Goal: Task Accomplishment & Management: Complete application form

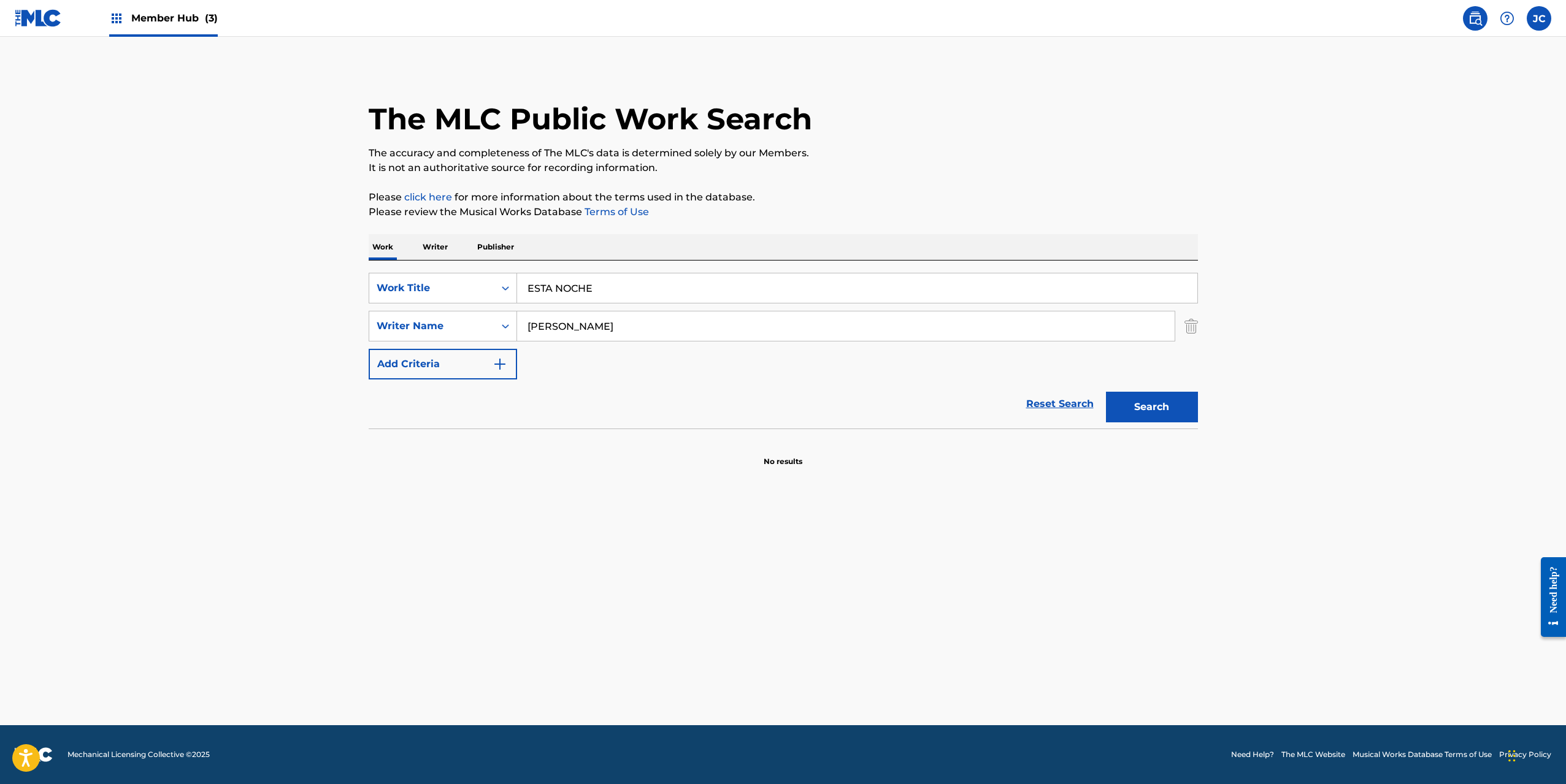
click at [172, 22] on span "Member Hub (3)" at bounding box center [174, 18] width 86 height 14
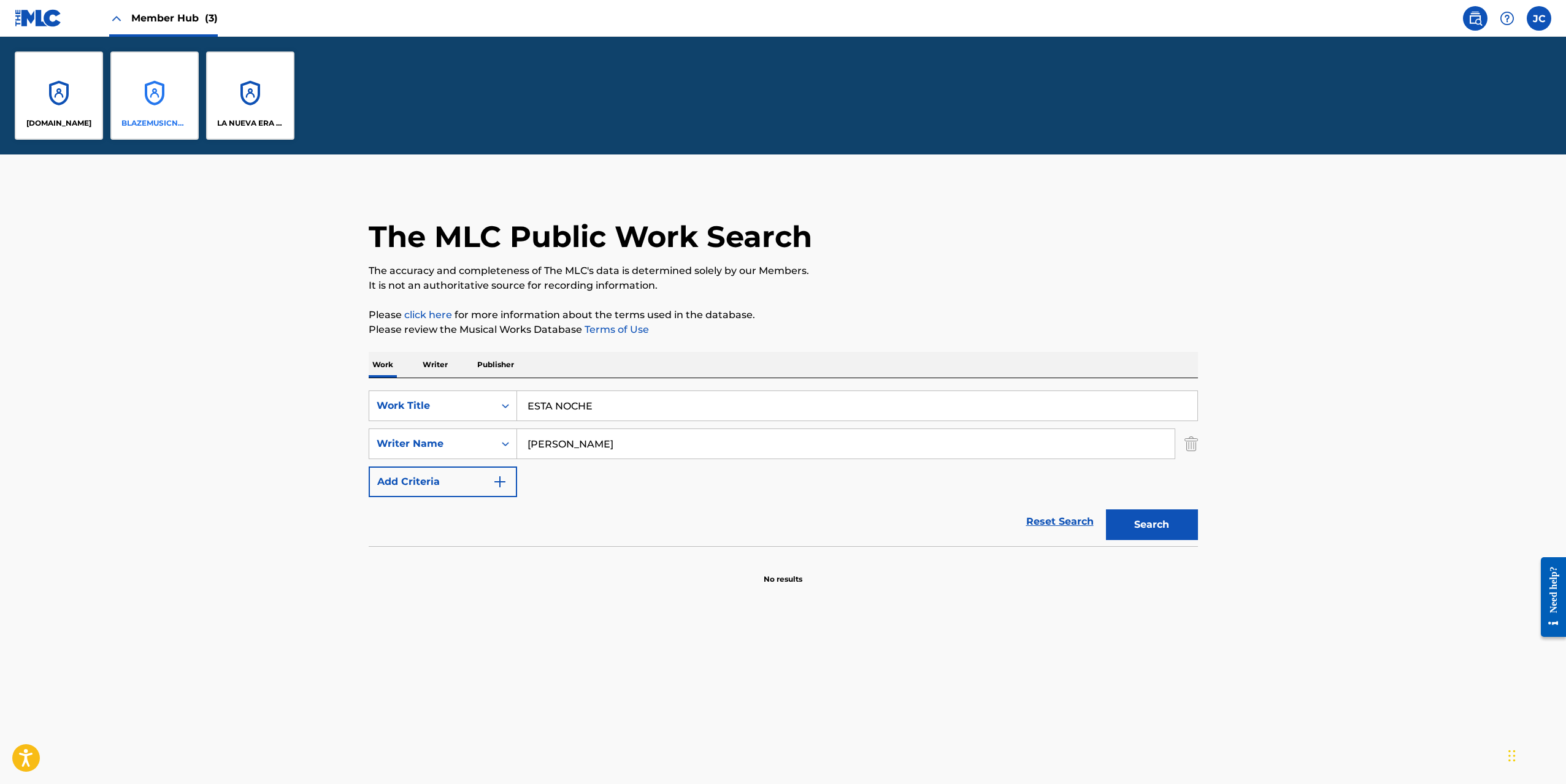
click at [168, 116] on div "BLAZEMUSICNET WORLDWIDE" at bounding box center [154, 95] width 89 height 89
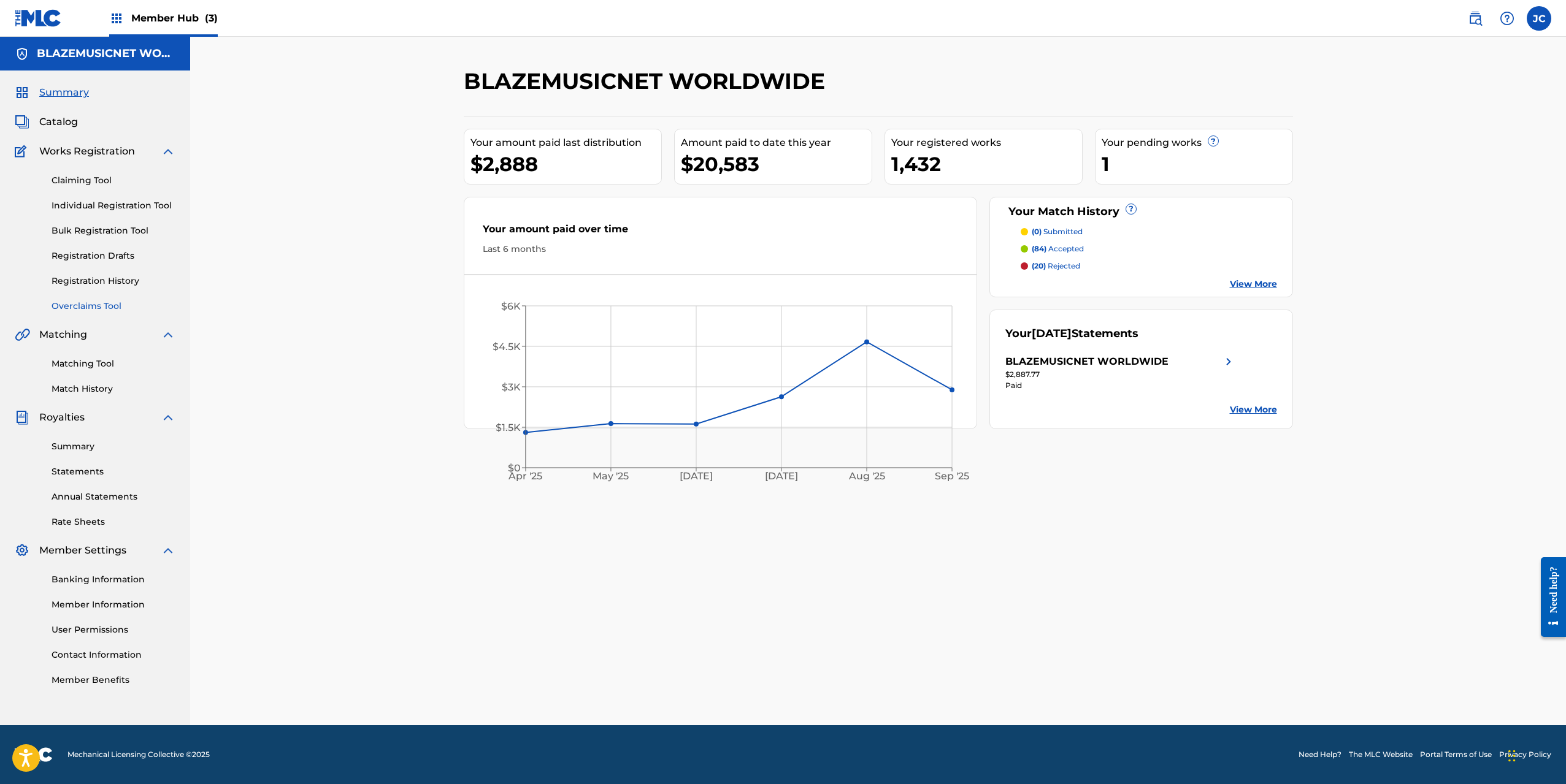
click at [89, 305] on link "Overclaims Tool" at bounding box center [113, 306] width 124 height 13
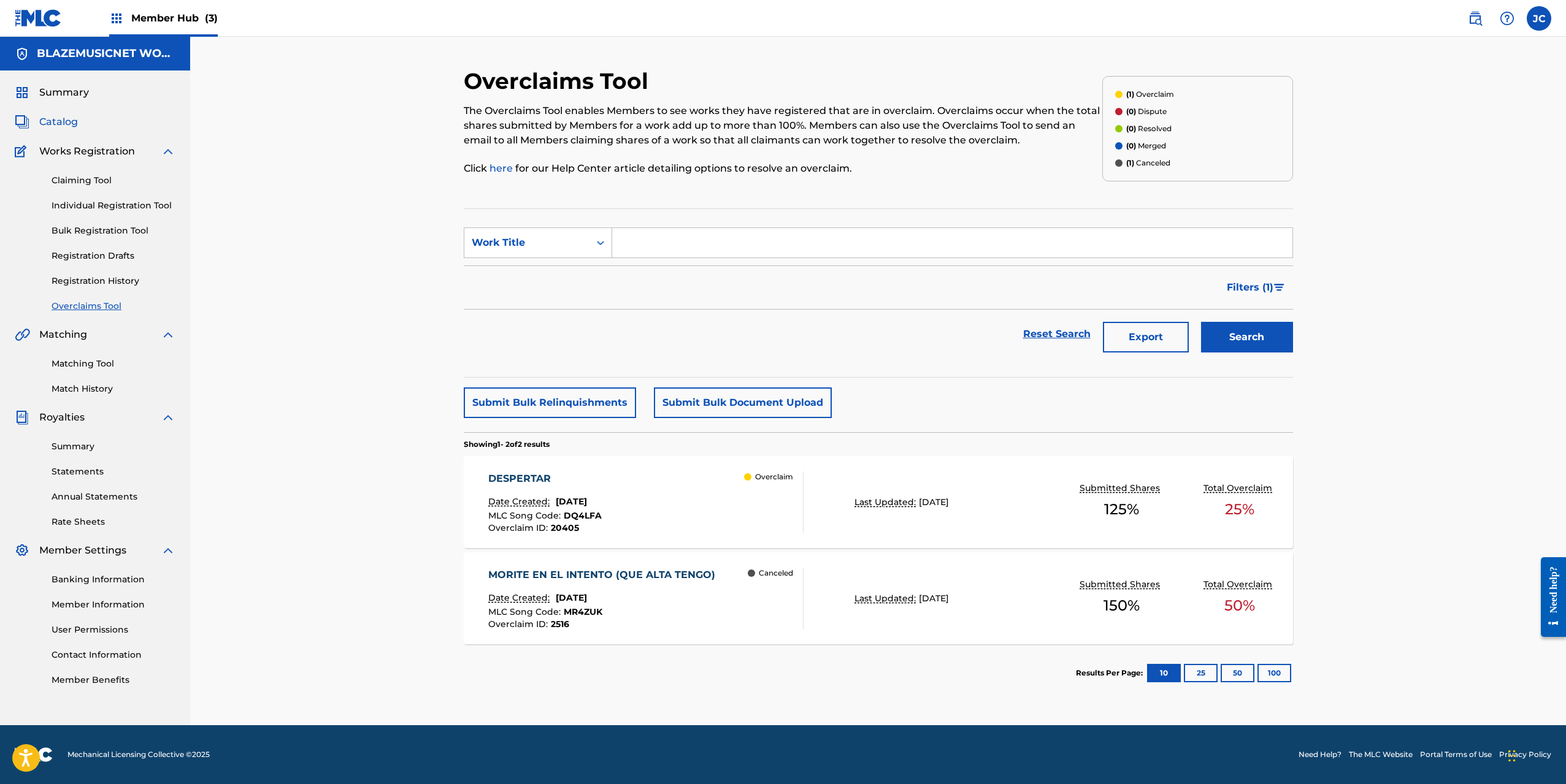
click at [74, 122] on span "Catalog" at bounding box center [59, 122] width 39 height 15
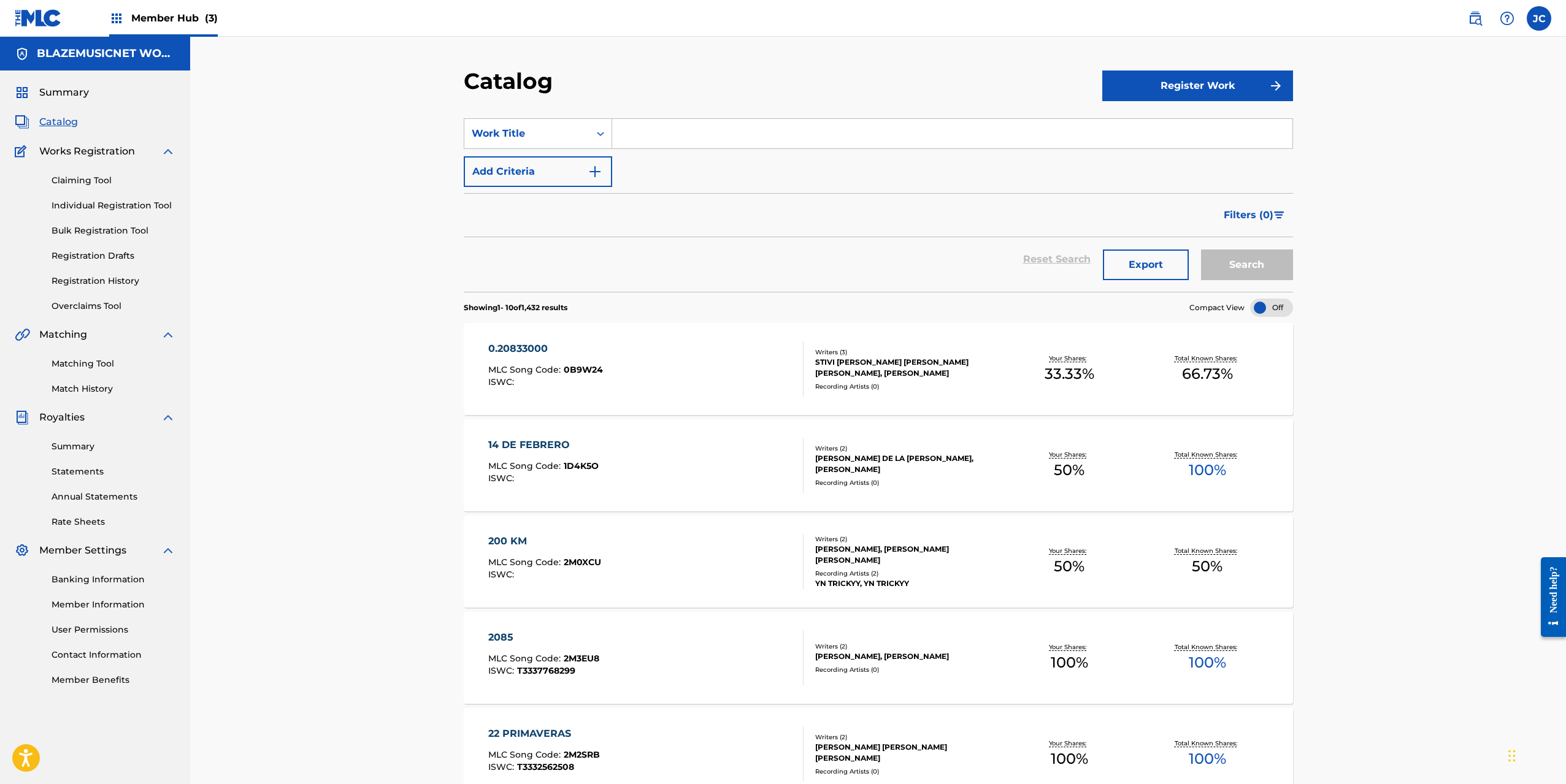
click at [662, 137] on input "Search Form" at bounding box center [952, 134] width 680 height 30
type input "DUELE"
click at [1201, 249] on button "Search" at bounding box center [1247, 264] width 92 height 31
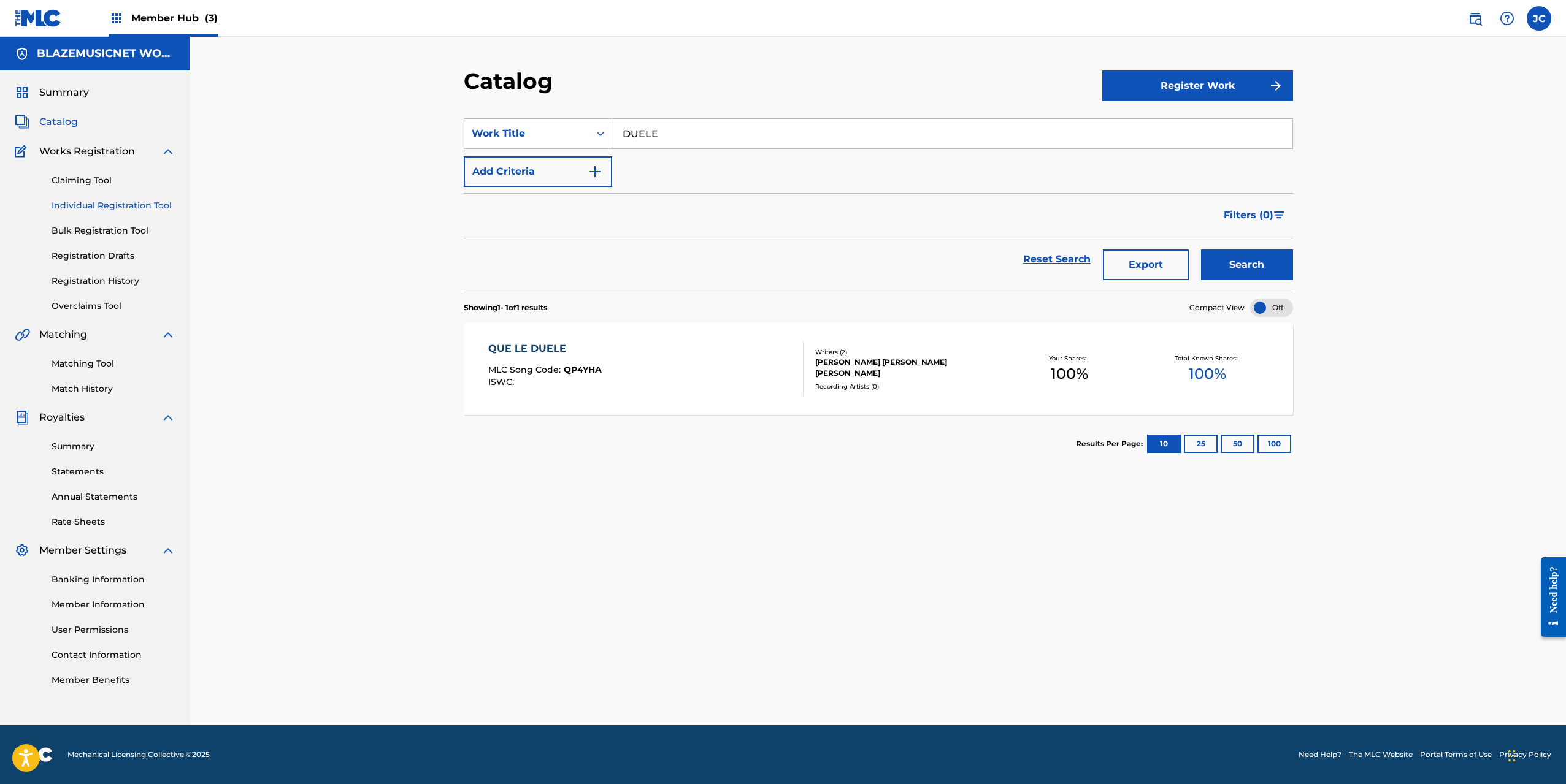
click at [127, 208] on link "Individual Registration Tool" at bounding box center [113, 205] width 124 height 13
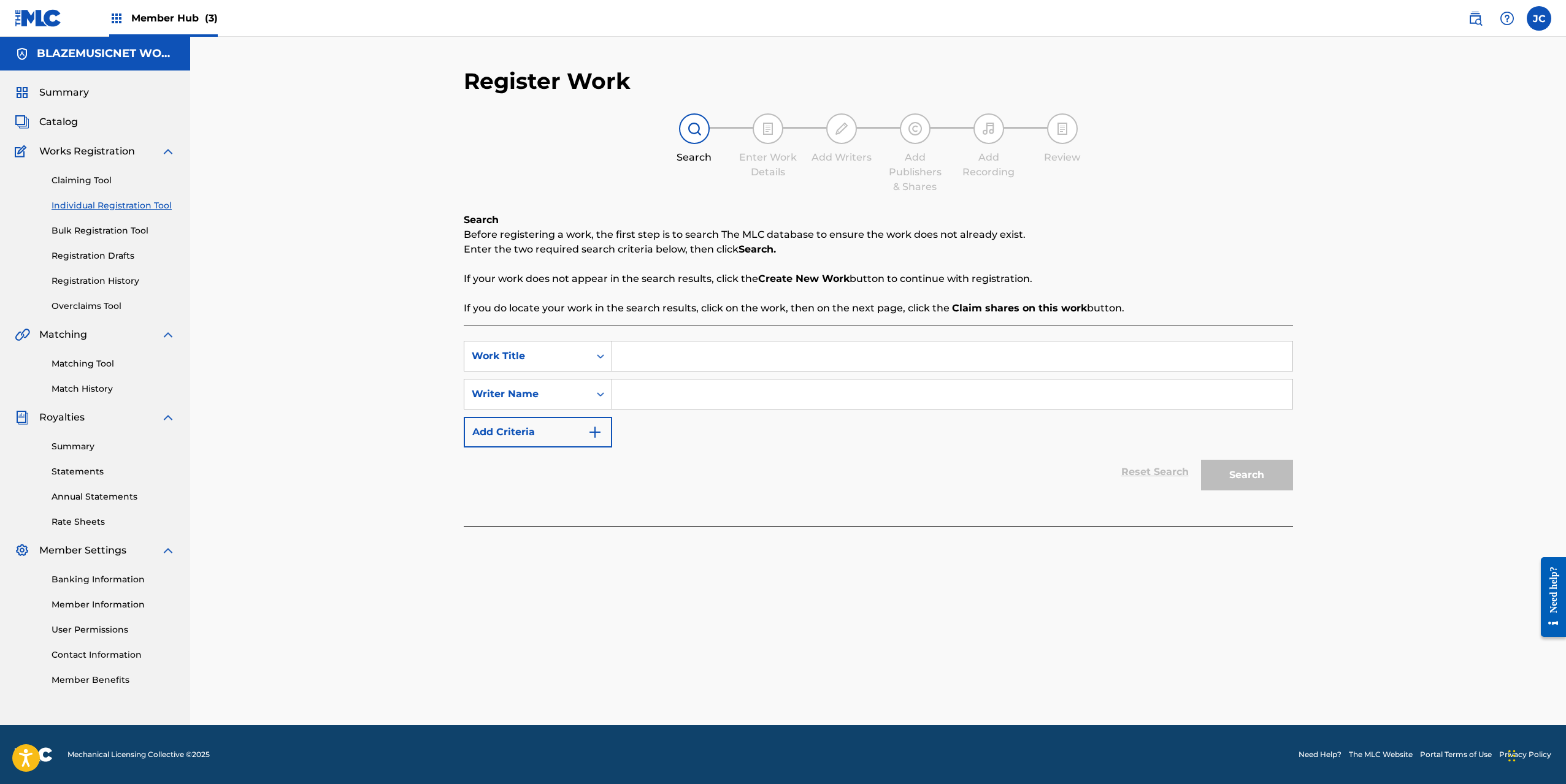
click at [643, 352] on input "Search Form" at bounding box center [952, 357] width 680 height 30
type input "DUELE"
click at [366, 412] on div "Register Work Search Enter Work Details Add Writers Add Publishers & Shares Add…" at bounding box center [877, 380] width 1375 height 689
click at [636, 399] on input "Search Form" at bounding box center [952, 395] width 680 height 30
type input "[PERSON_NAME] [PERSON_NAME]"
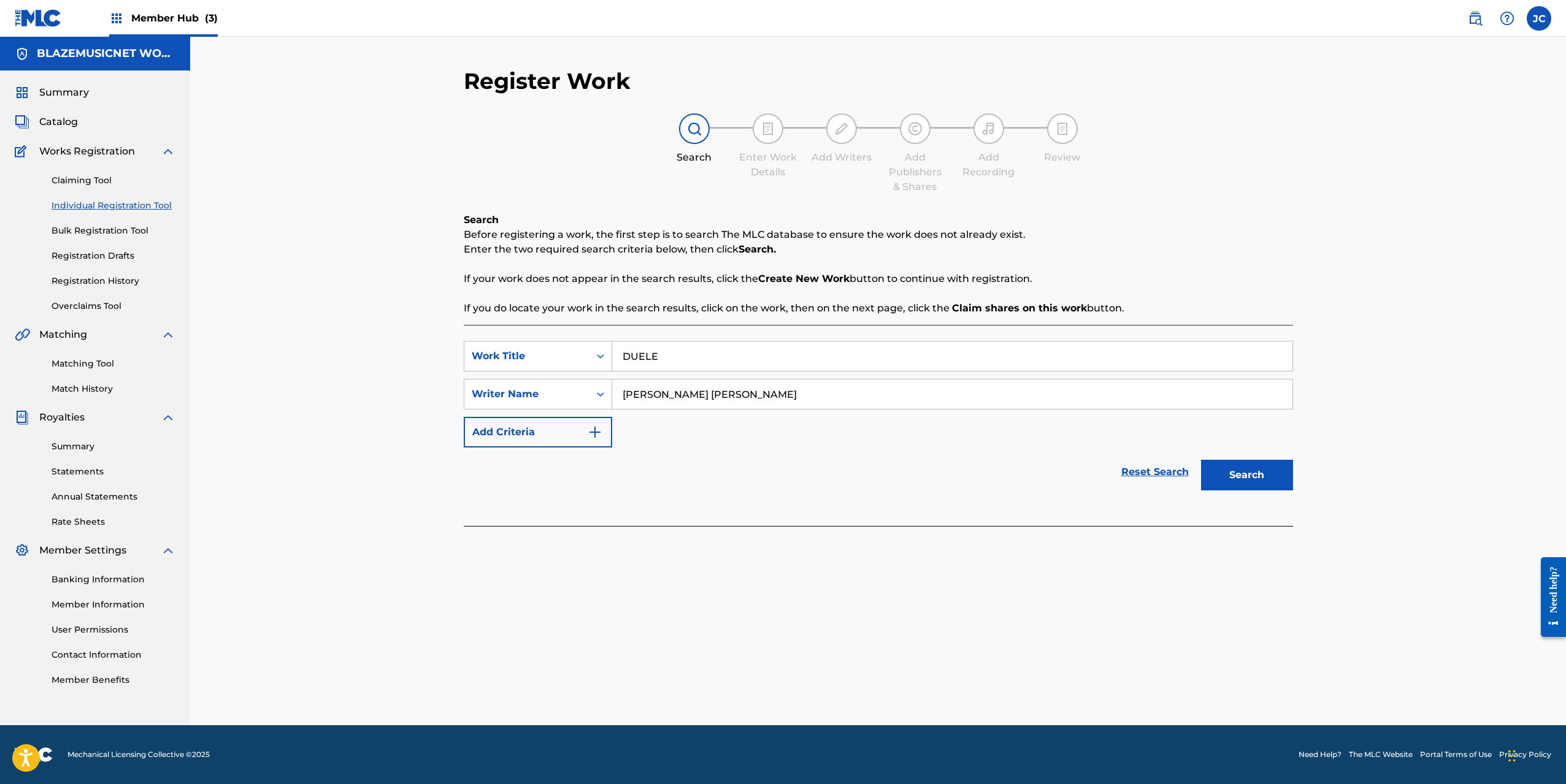
click at [1201, 460] on button "Search" at bounding box center [1247, 475] width 92 height 31
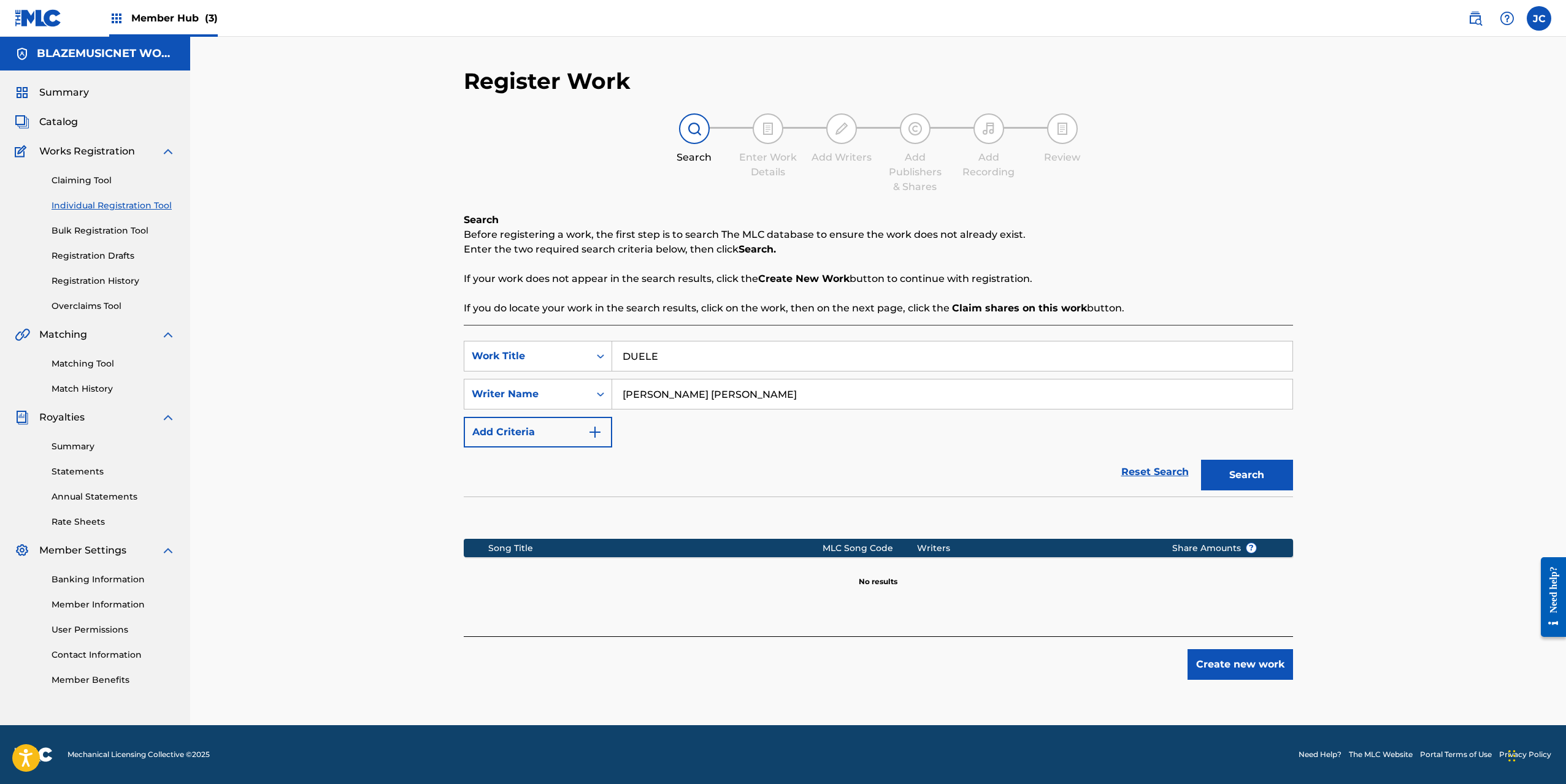
click at [636, 399] on input "[PERSON_NAME] [PERSON_NAME]" at bounding box center [952, 395] width 680 height 30
click at [1263, 471] on button "Search" at bounding box center [1247, 475] width 92 height 31
click at [1244, 662] on button "Create new work" at bounding box center [1240, 664] width 106 height 31
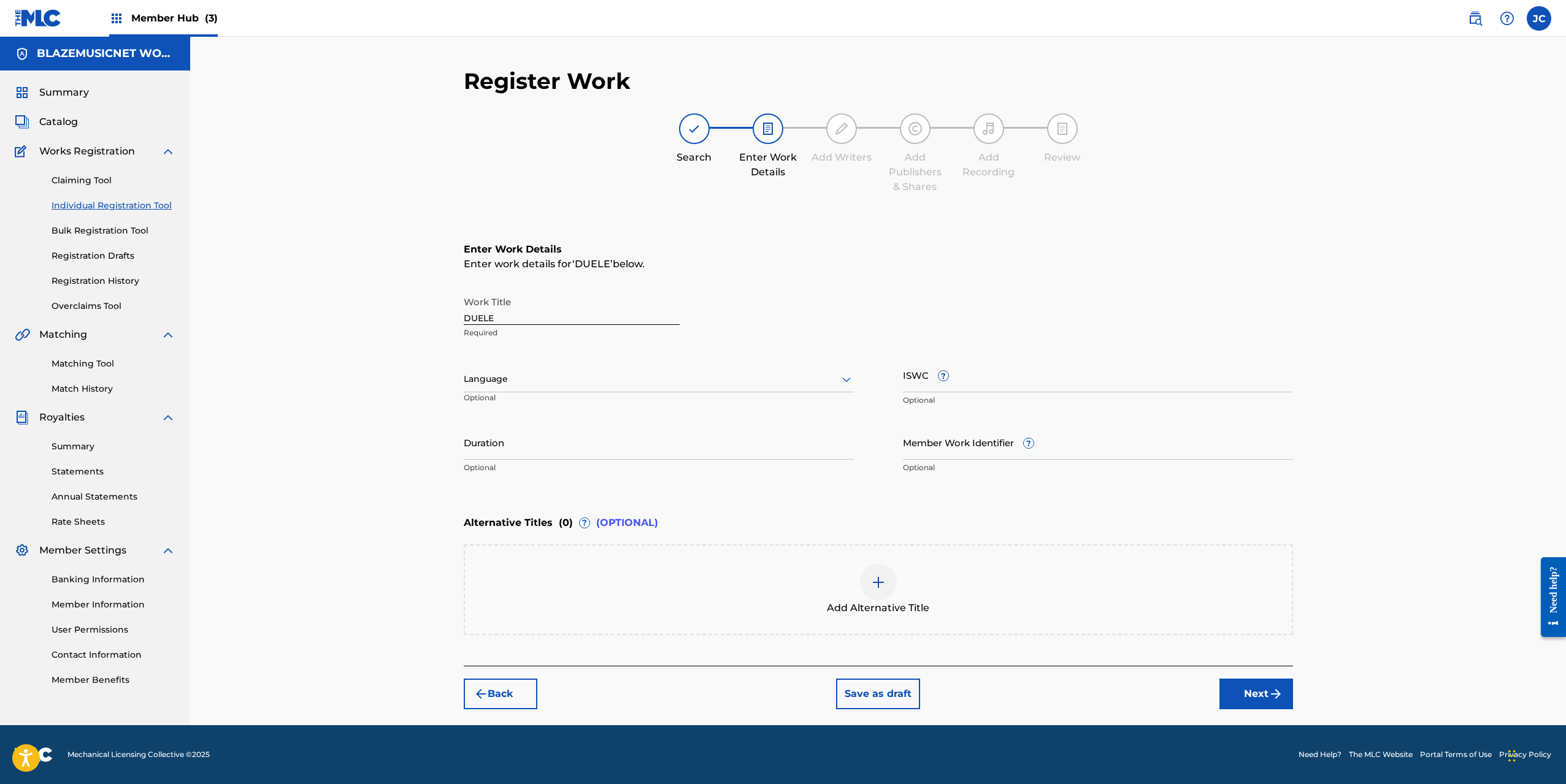
click at [658, 380] on div at bounding box center [659, 379] width 390 height 16
click at [564, 433] on div "Spanish" at bounding box center [658, 433] width 389 height 28
click at [529, 445] on input "Duration" at bounding box center [659, 442] width 390 height 35
type input "02:24"
click at [416, 468] on div "Register Work Search Enter Work Details Add Writers Add Publishers & Shares Add…" at bounding box center [877, 380] width 1375 height 689
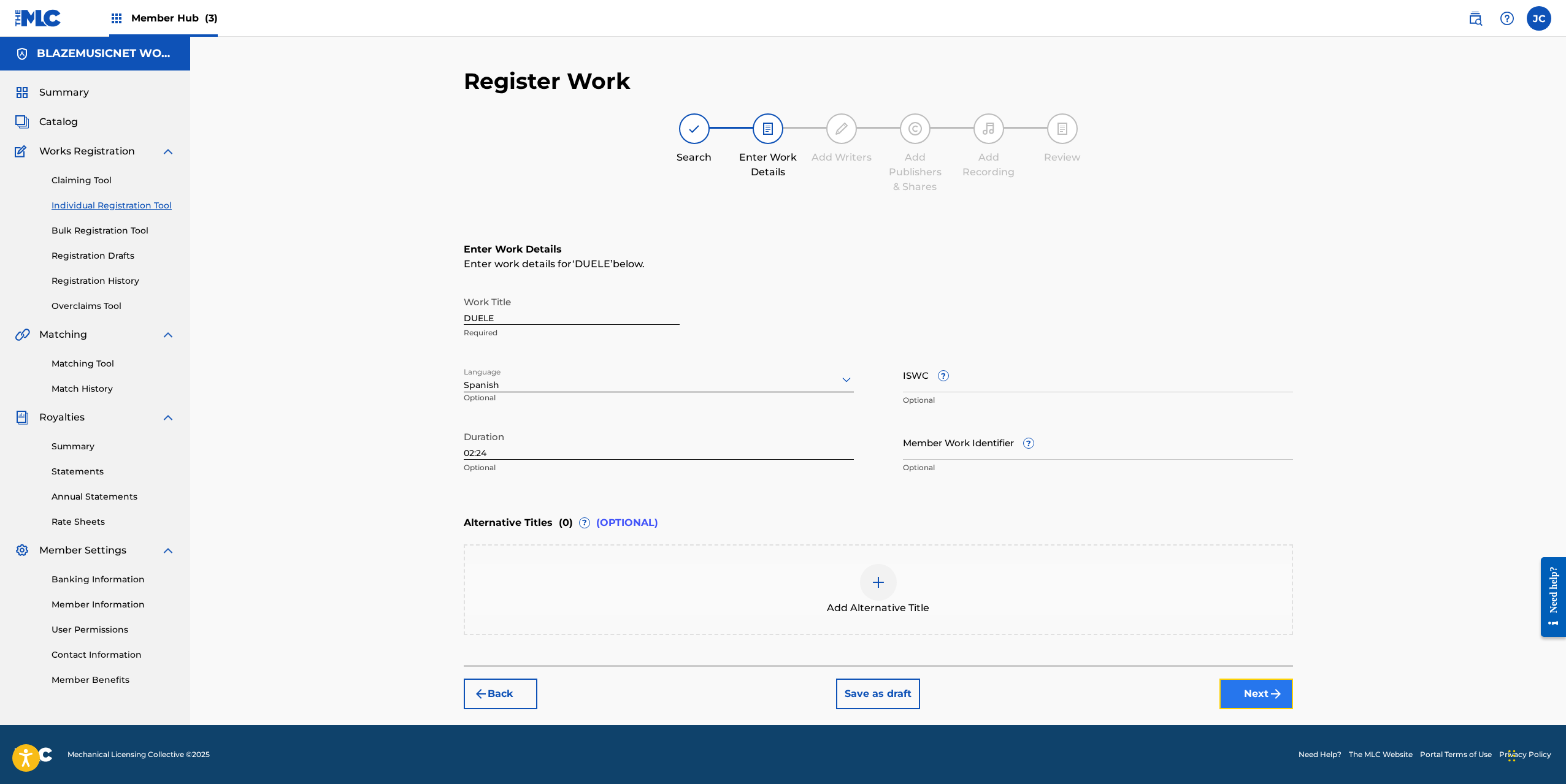
click at [1247, 688] on button "Next" at bounding box center [1255, 694] width 74 height 31
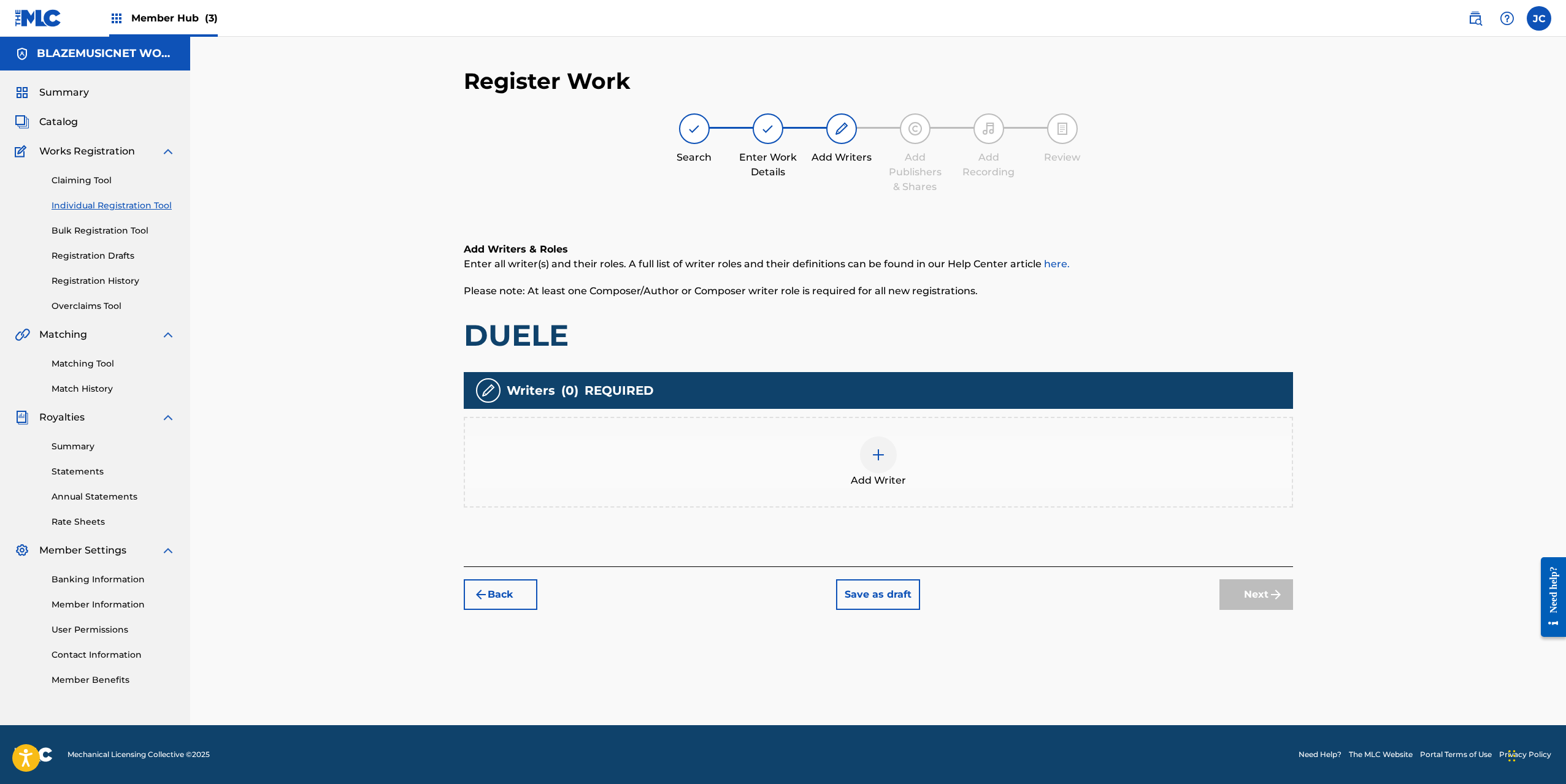
click at [818, 456] on div "Add Writer" at bounding box center [878, 462] width 827 height 51
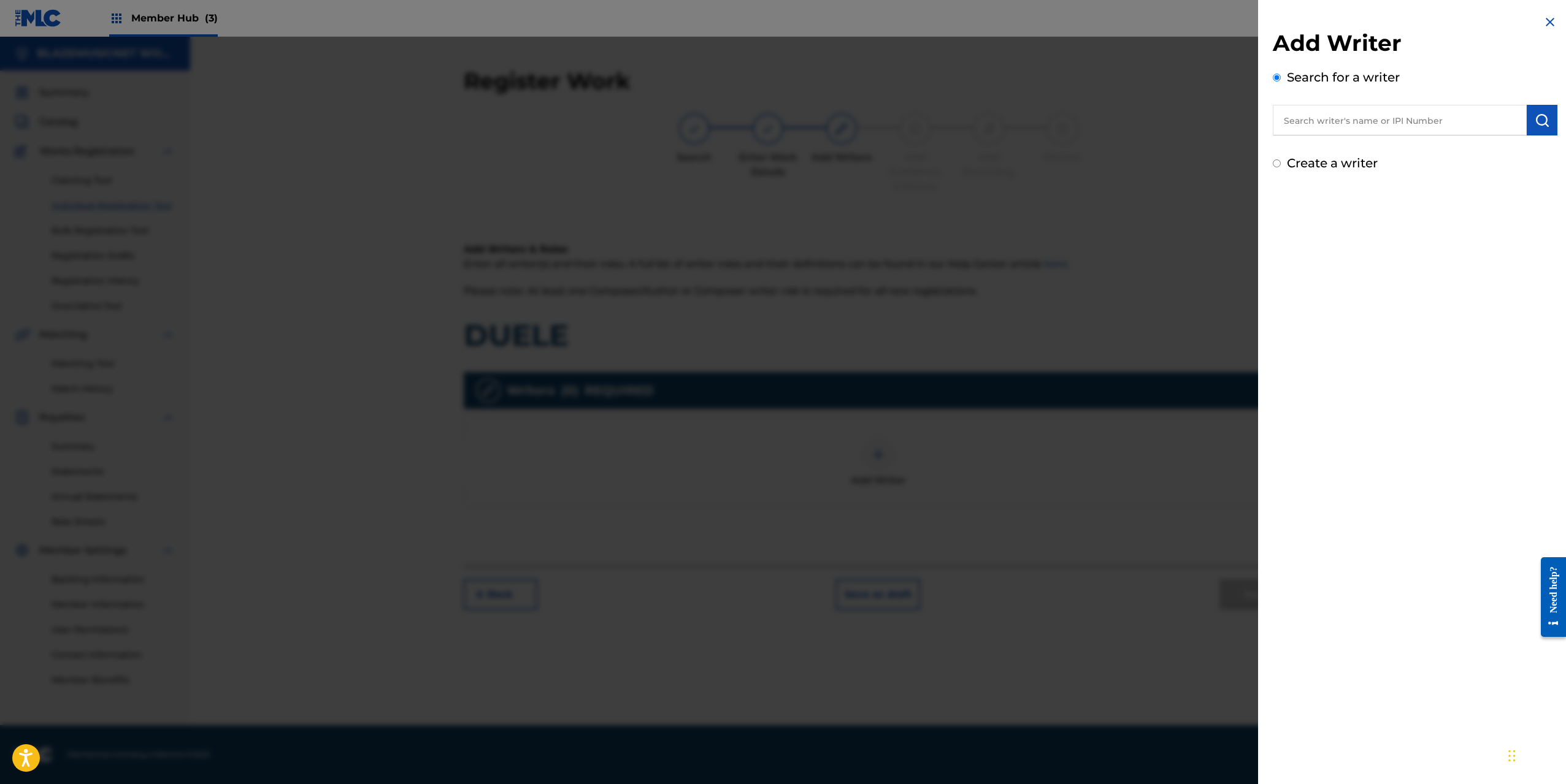
click at [1316, 116] on input "text" at bounding box center [1399, 120] width 254 height 31
paste input "[PERSON_NAME] [PERSON_NAME]"
type input "[PERSON_NAME] [PERSON_NAME]"
click at [1536, 118] on img "submit" at bounding box center [1542, 121] width 15 height 15
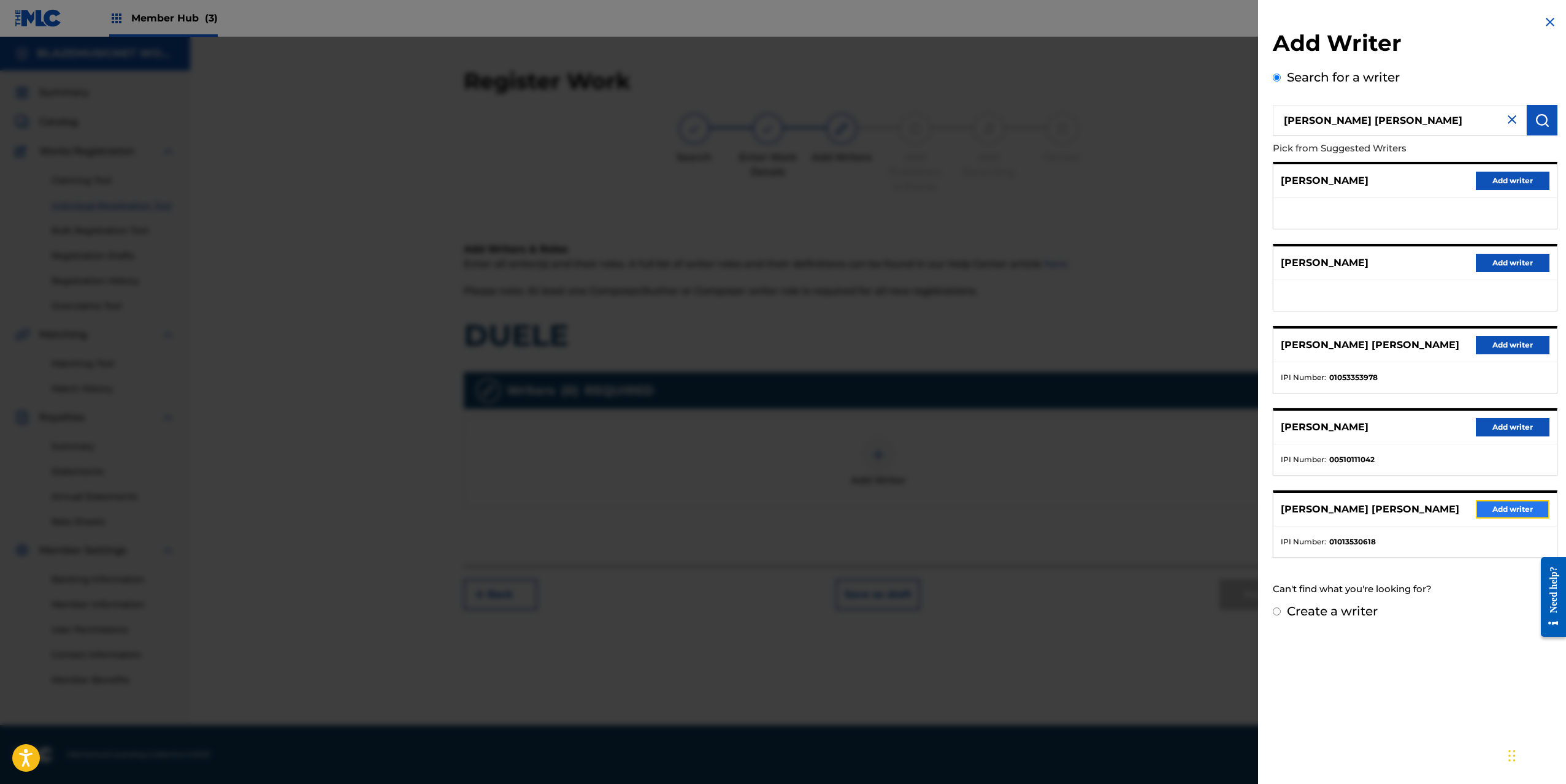
click at [1518, 517] on button "Add writer" at bounding box center [1512, 509] width 74 height 19
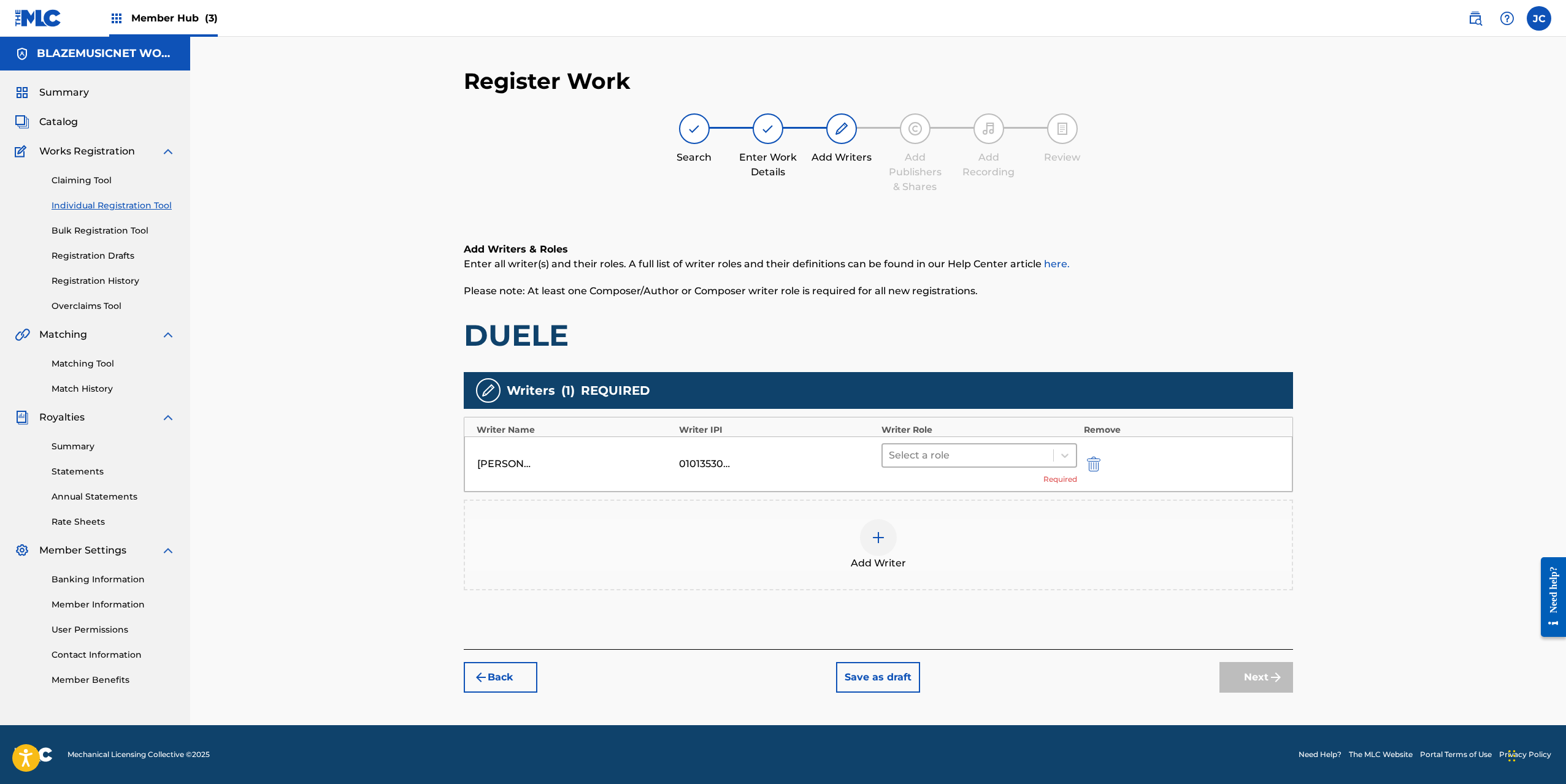
click at [949, 464] on div at bounding box center [967, 455] width 159 height 17
click at [947, 487] on div "Composer/Author" at bounding box center [979, 487] width 197 height 25
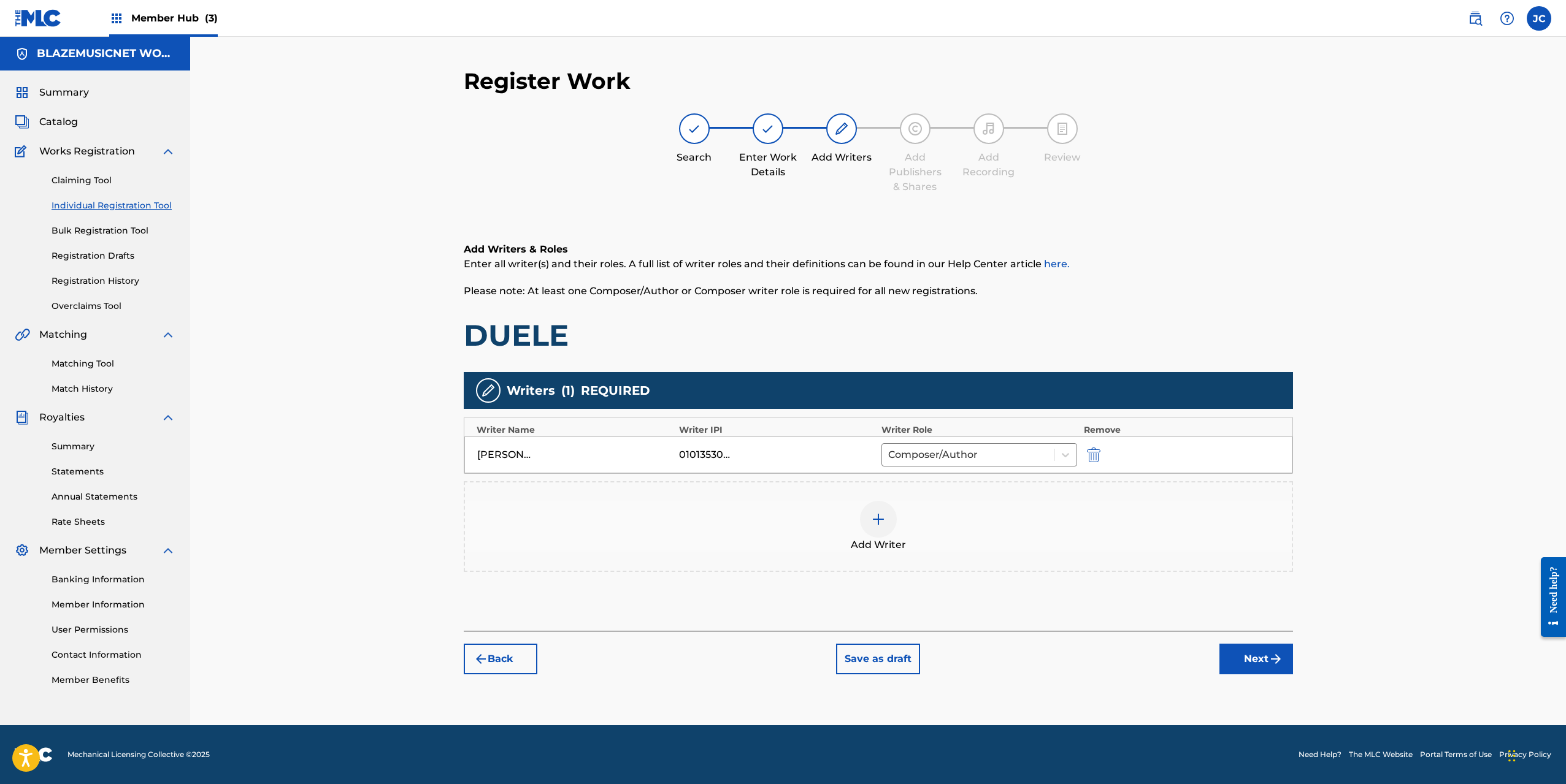
click at [884, 516] on img at bounding box center [878, 520] width 15 height 15
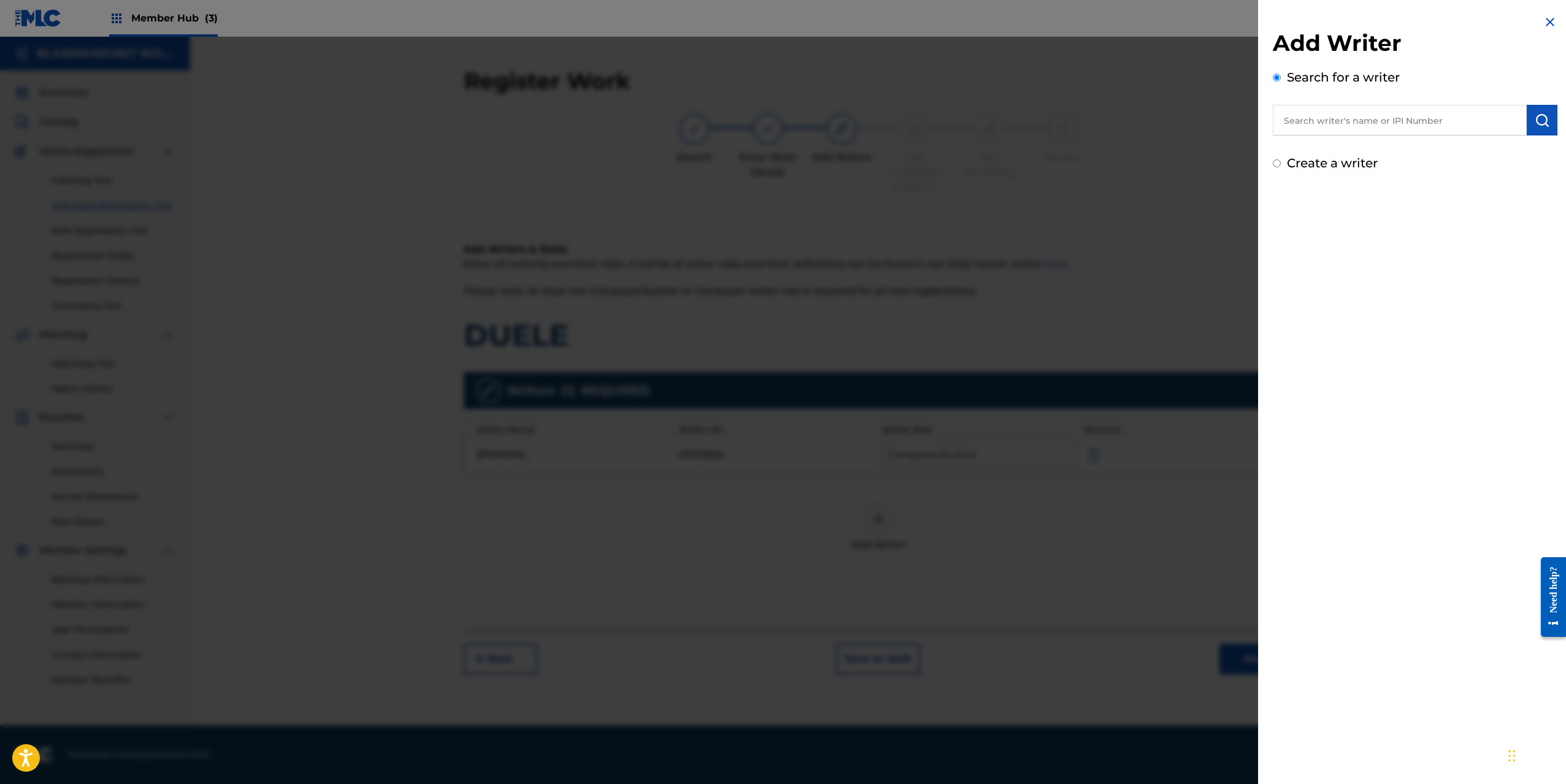
click at [1317, 120] on input "text" at bounding box center [1399, 120] width 254 height 31
type input "00368766305"
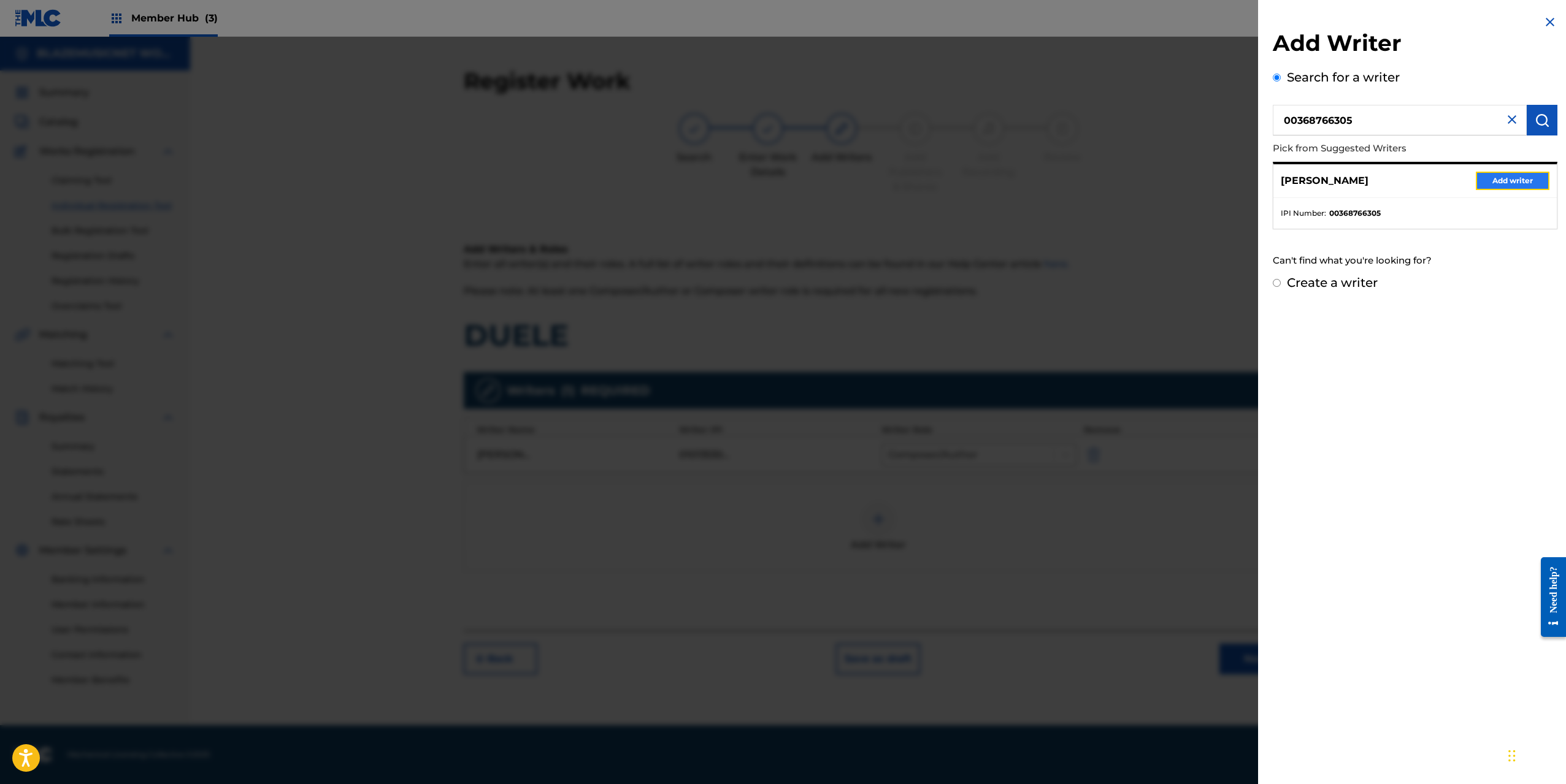
click at [1495, 183] on button "Add writer" at bounding box center [1512, 181] width 74 height 19
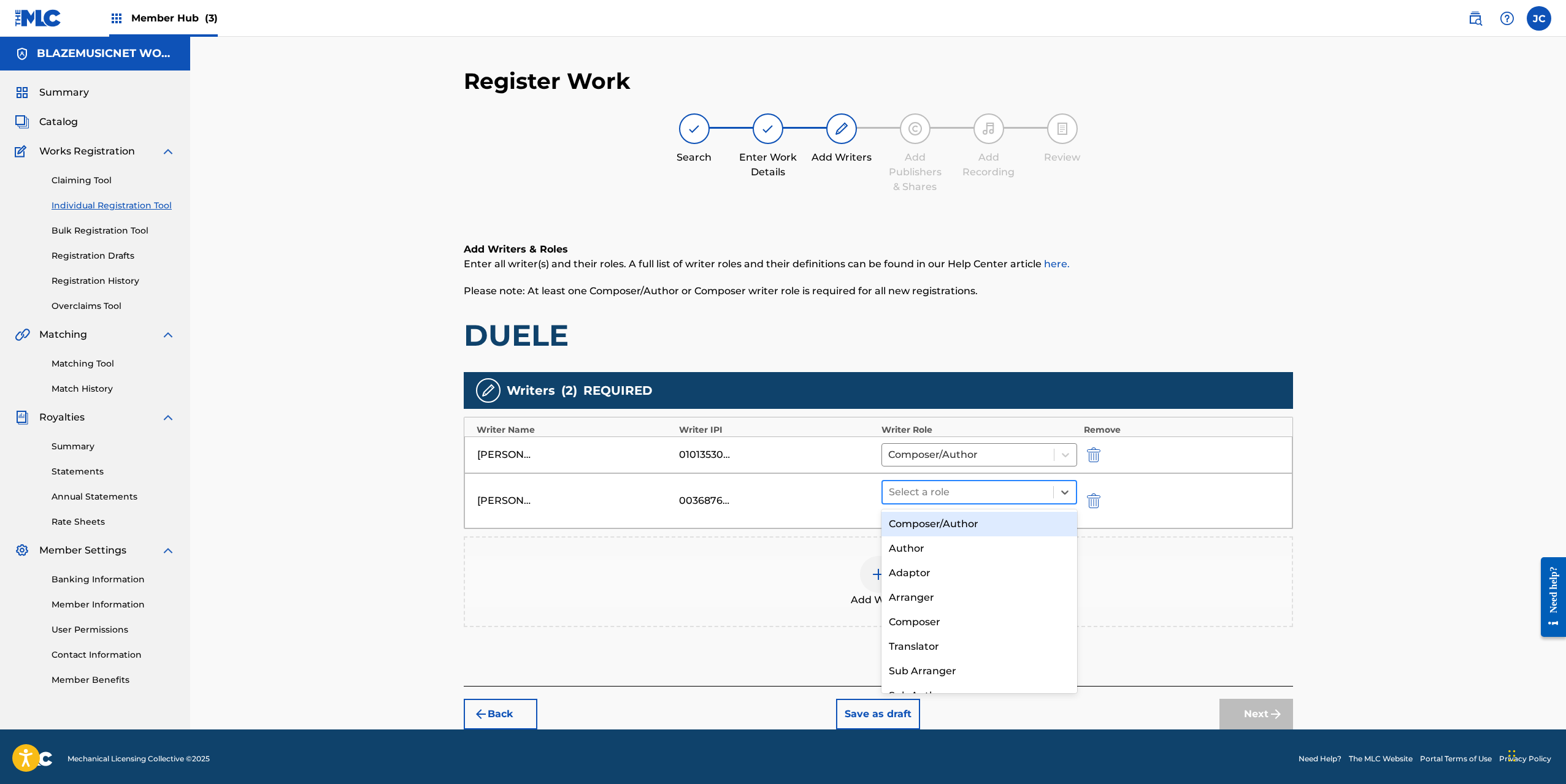
click at [943, 492] on div at bounding box center [967, 492] width 159 height 17
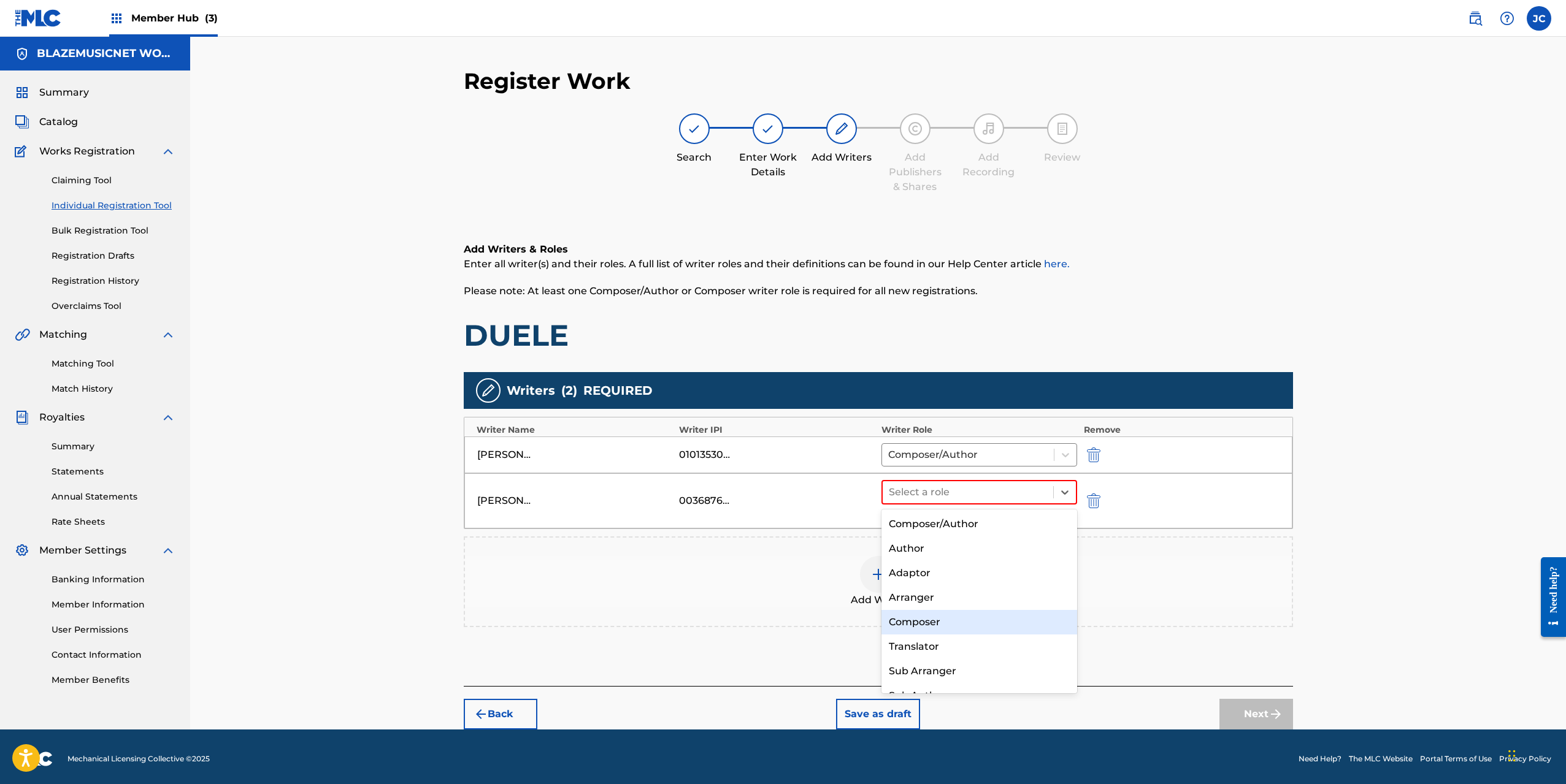
click at [943, 626] on div "Composer" at bounding box center [979, 622] width 197 height 25
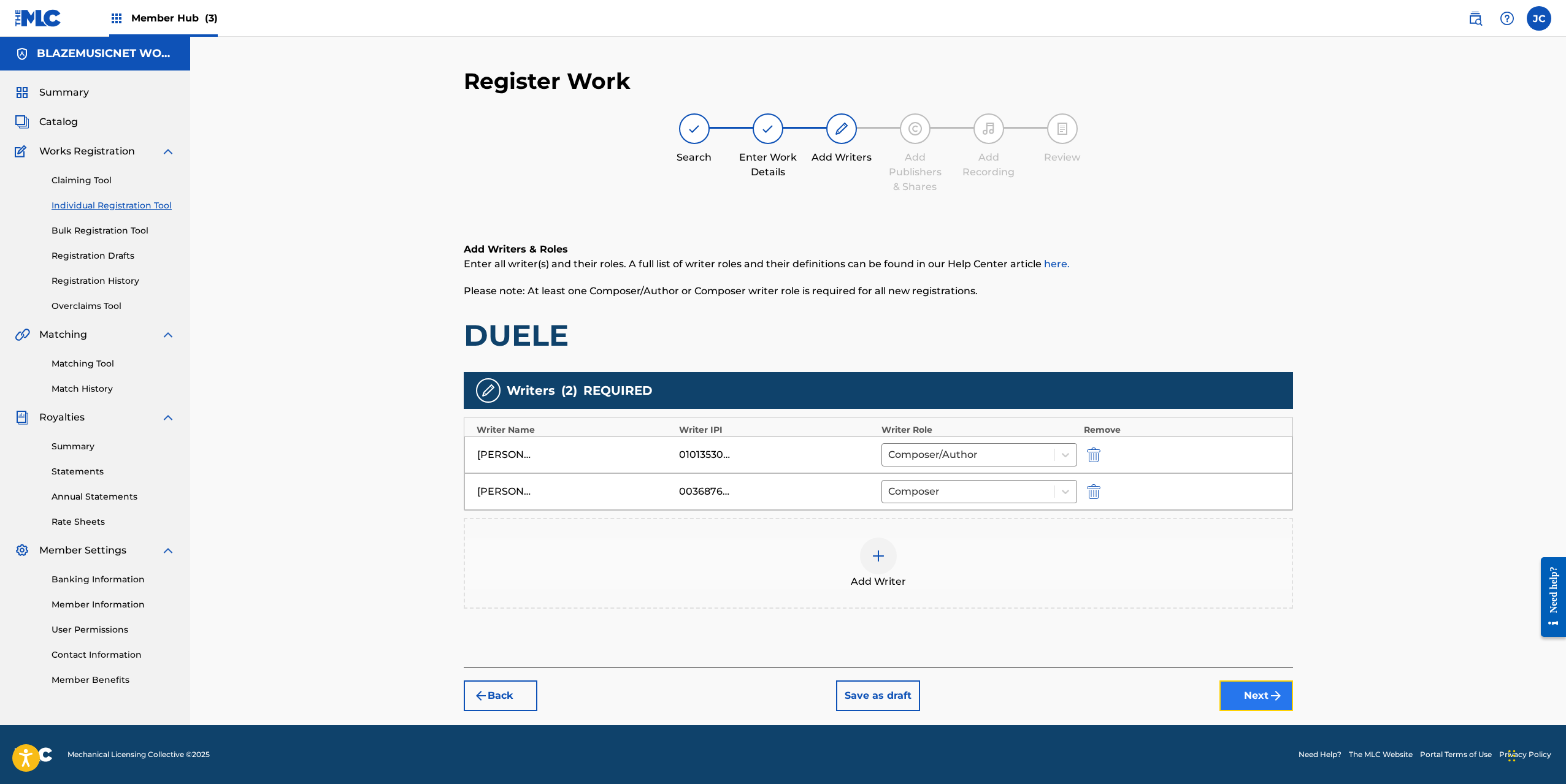
click at [1260, 695] on button "Next" at bounding box center [1255, 695] width 74 height 31
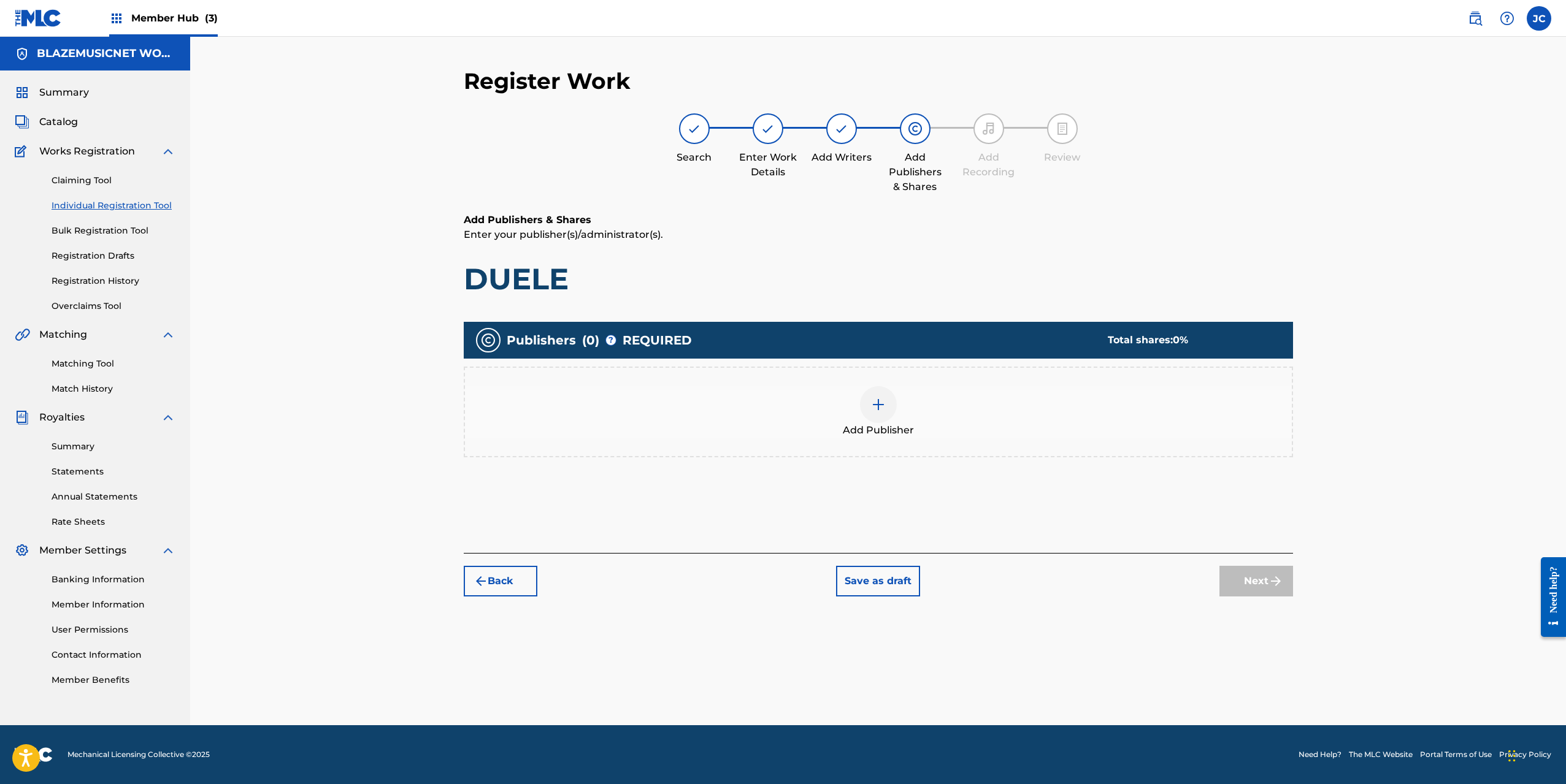
click at [875, 413] on div at bounding box center [878, 404] width 36 height 36
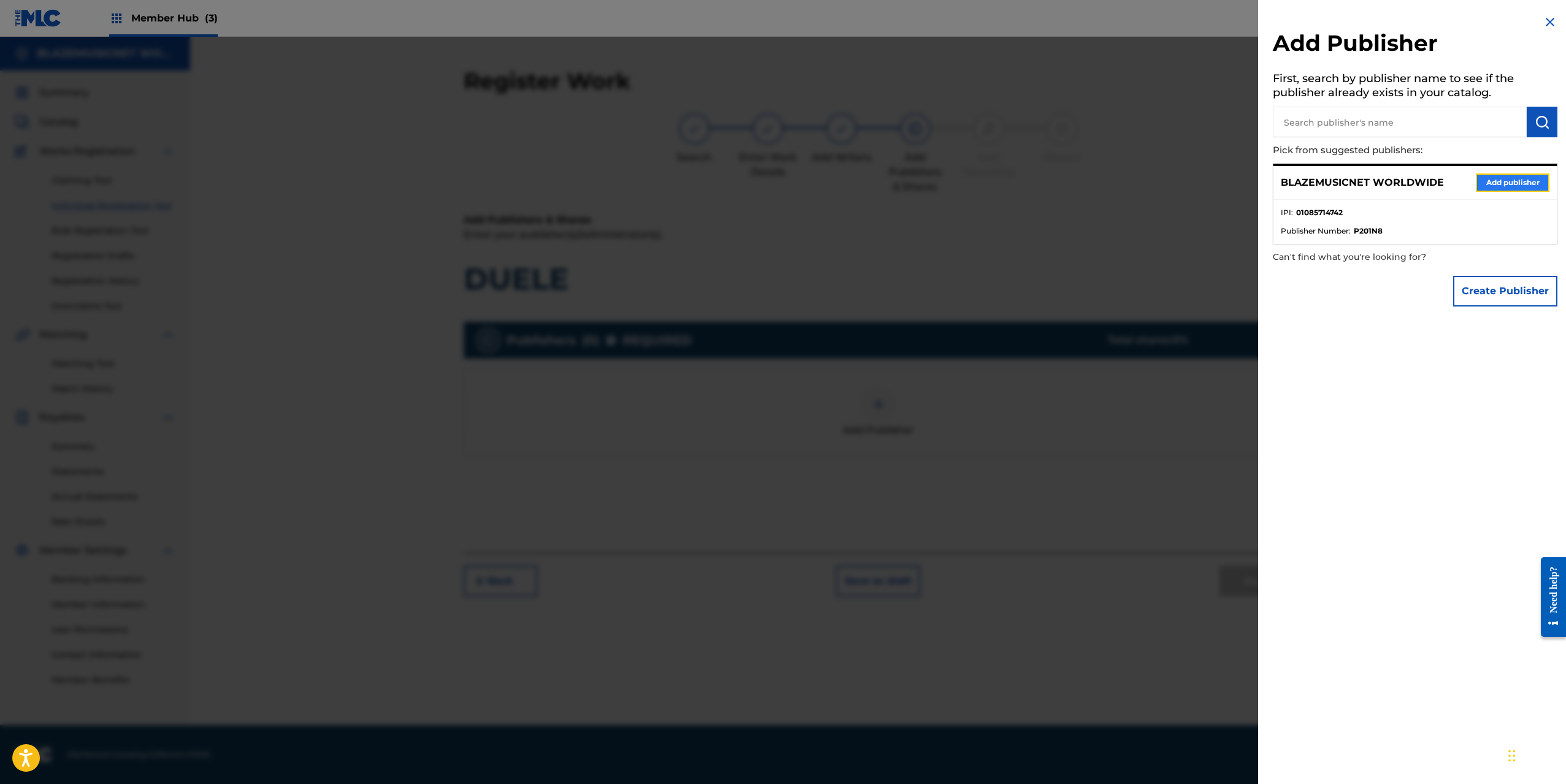
click at [1512, 184] on button "Add publisher" at bounding box center [1512, 182] width 74 height 19
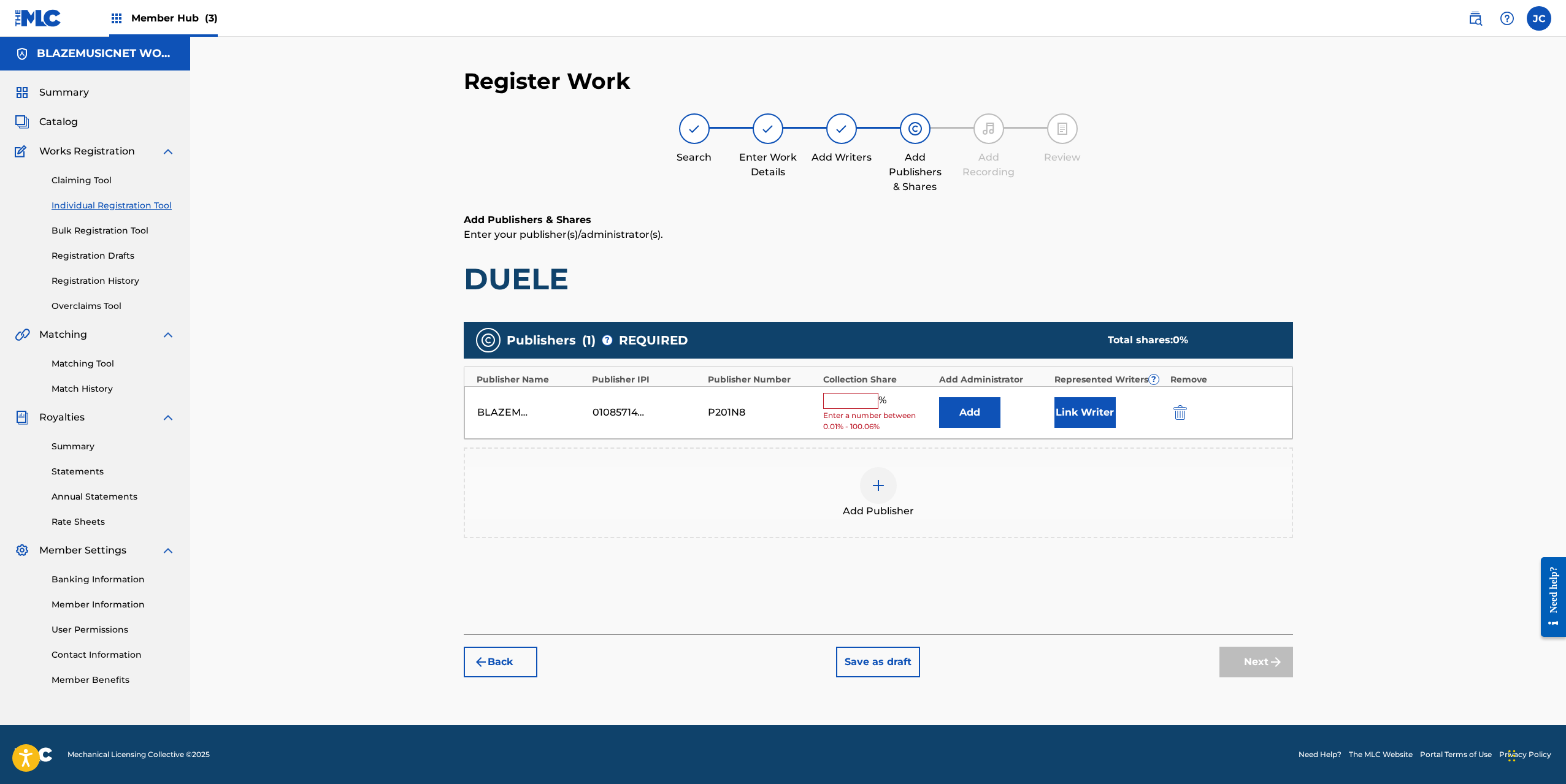
click at [832, 401] on input "text" at bounding box center [850, 401] width 55 height 16
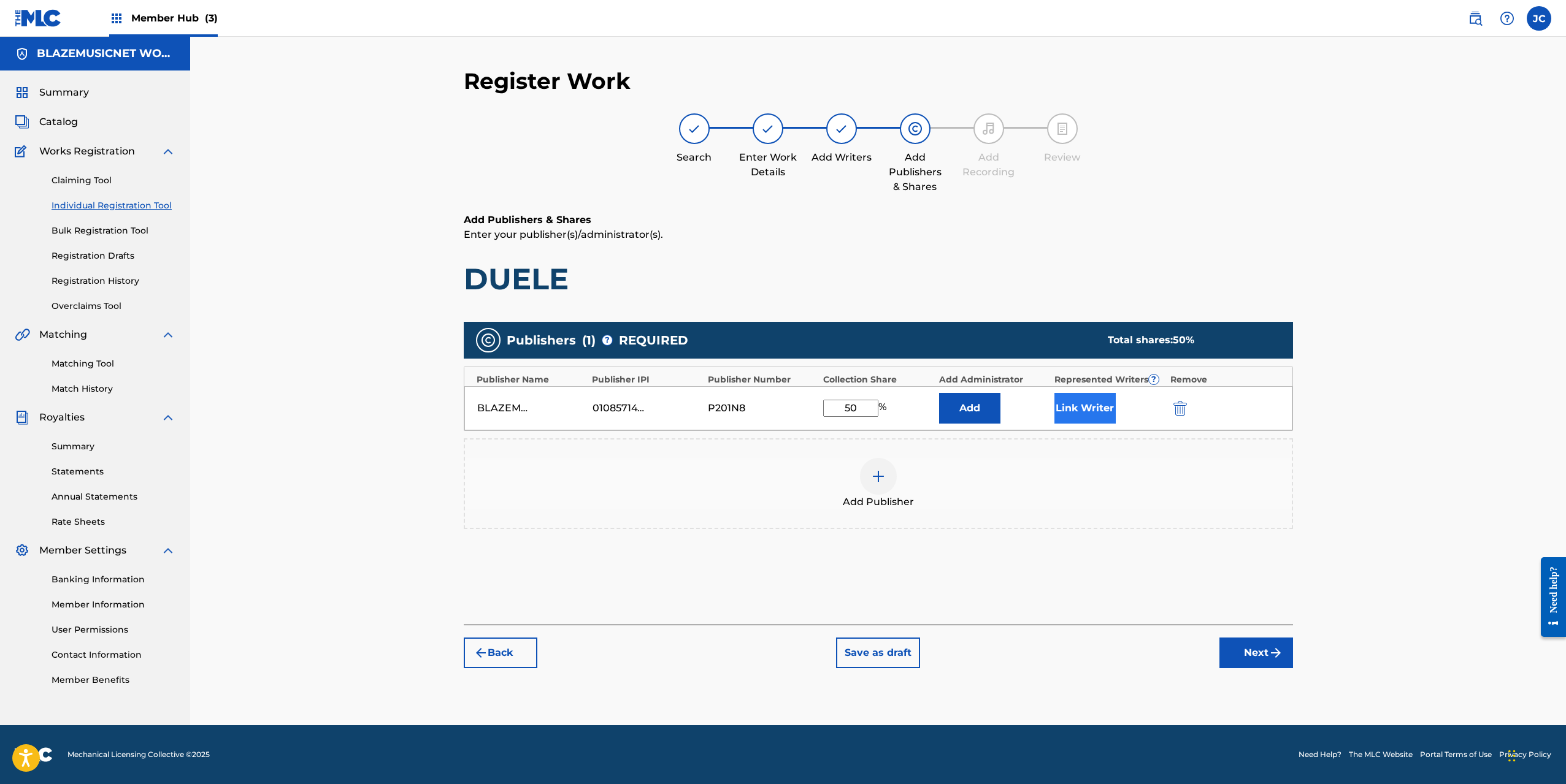
type input "50"
click at [1098, 409] on button "Link Writer" at bounding box center [1085, 408] width 61 height 31
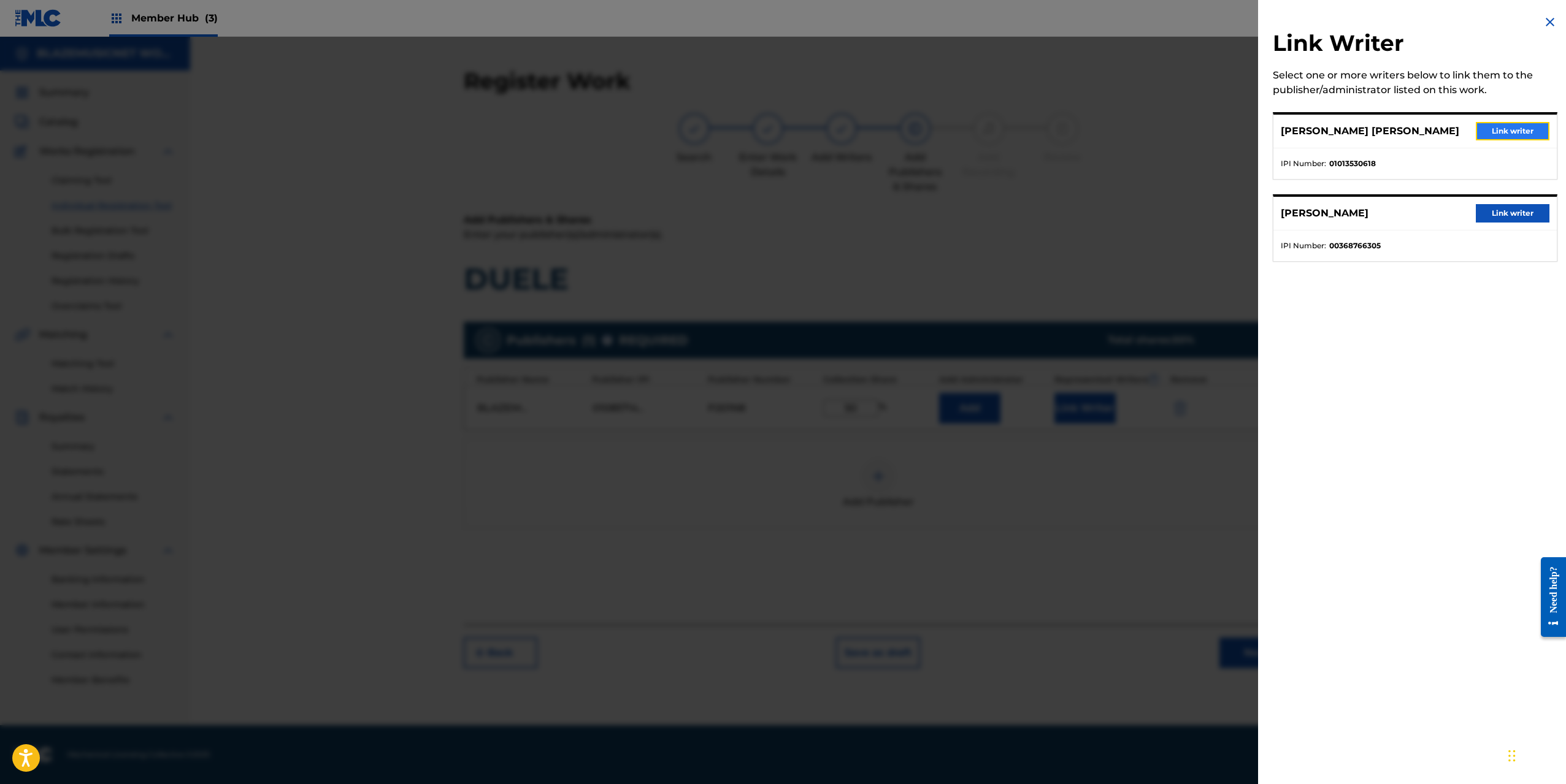
click at [1515, 134] on button "Link writer" at bounding box center [1512, 131] width 74 height 19
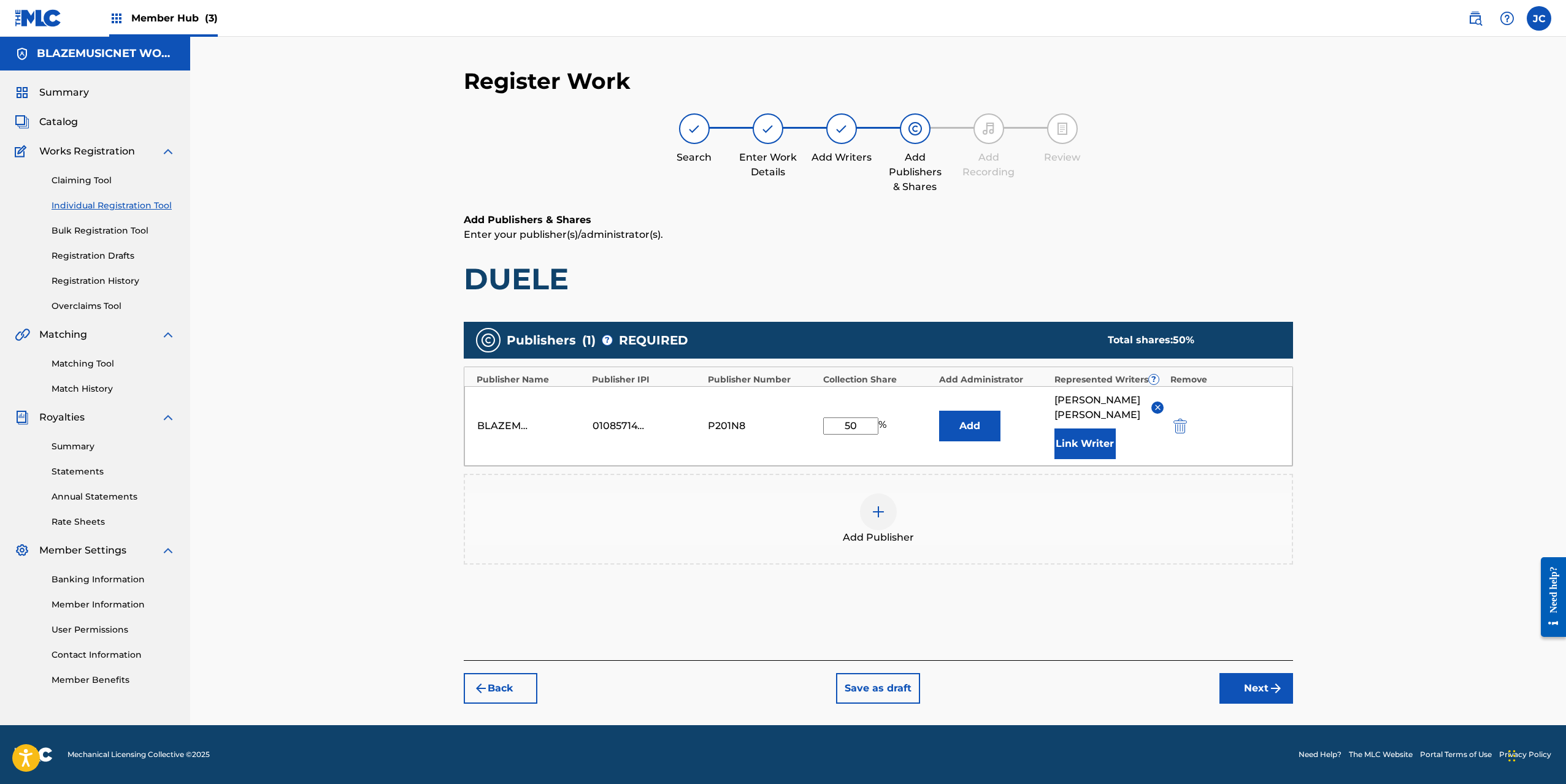
scroll to position [8, 0]
click at [1269, 701] on button "Next" at bounding box center [1255, 688] width 74 height 31
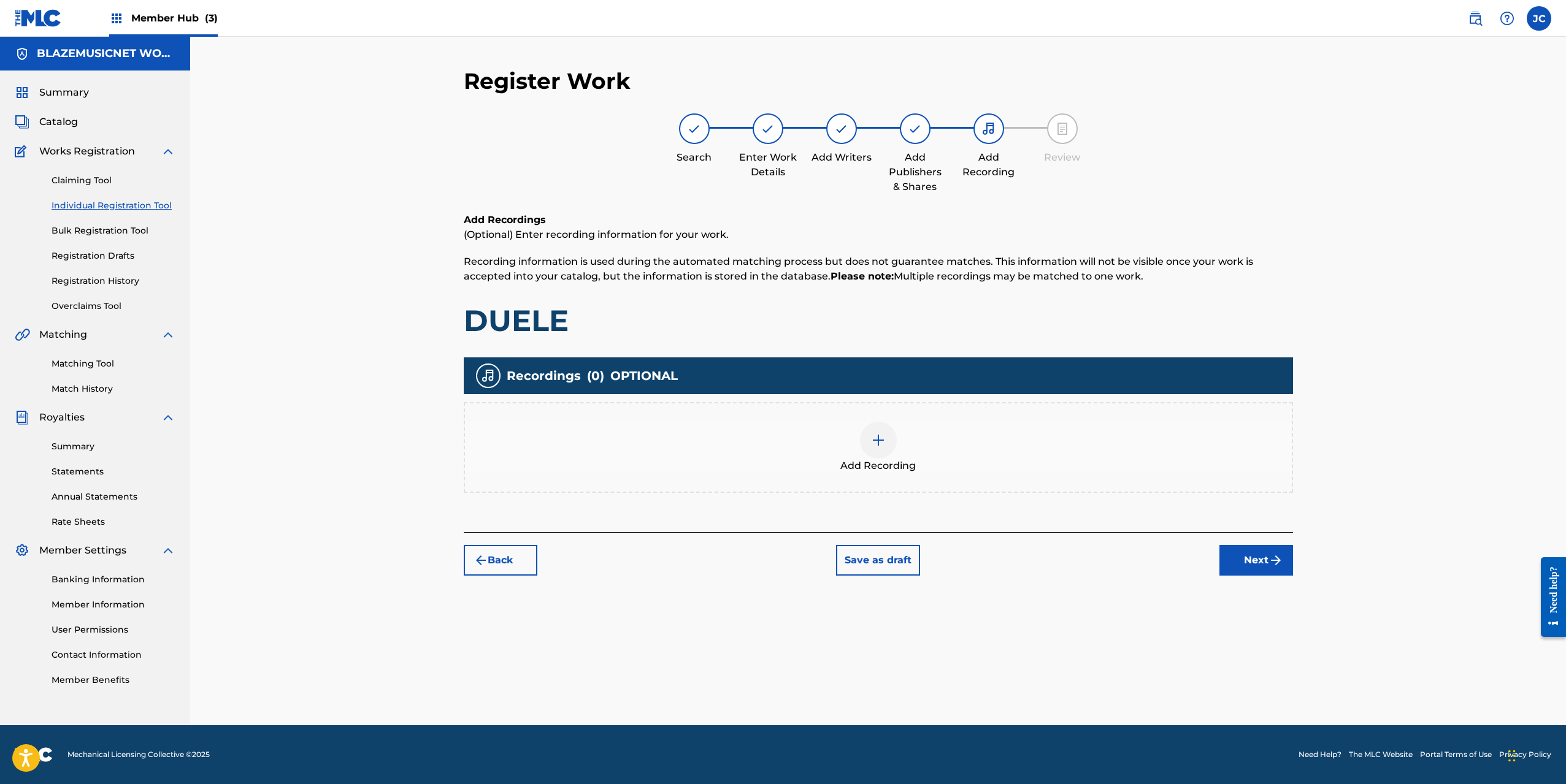
click at [888, 429] on div at bounding box center [878, 440] width 36 height 36
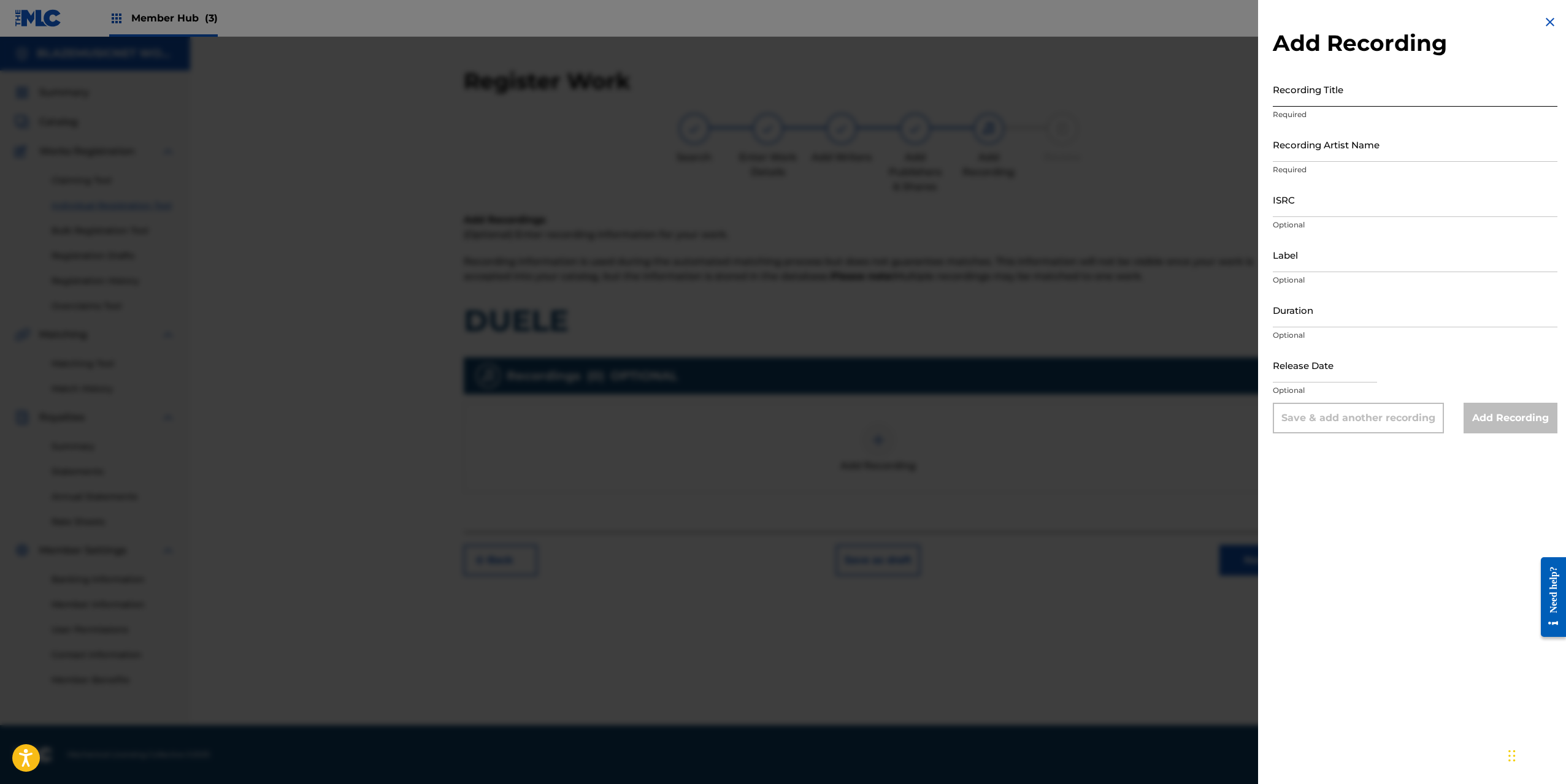
click at [1325, 94] on input "Recording Title" at bounding box center [1415, 89] width 284 height 35
type input "DUELE"
click at [1324, 150] on input "Recording Artist Name" at bounding box center [1415, 144] width 284 height 35
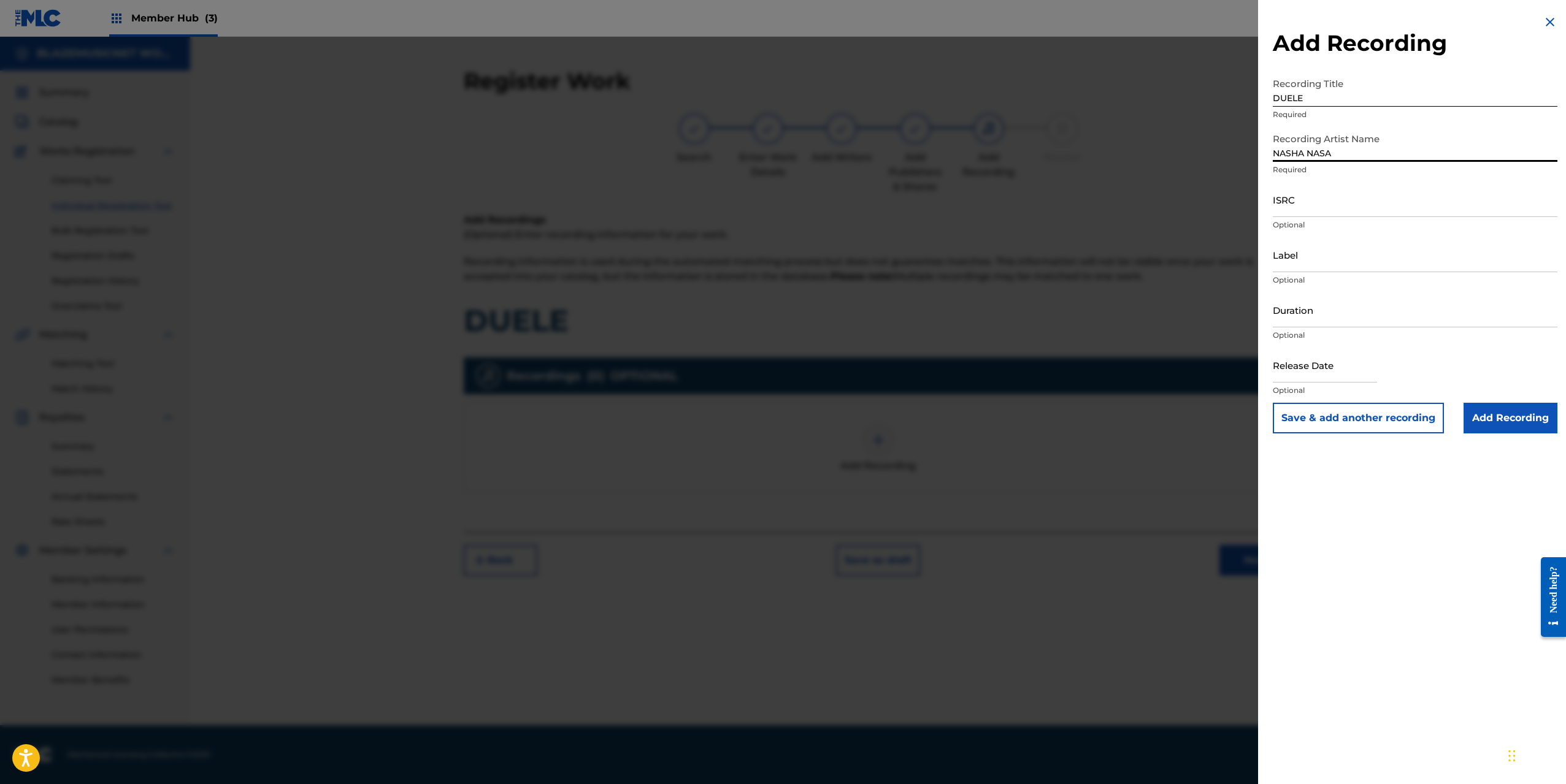
type input "NASHA NASA"
click at [1304, 202] on input "ISRC" at bounding box center [1415, 200] width 284 height 35
paste input "QZS7J2541778"
type input "QZS7J2541778"
click at [1309, 255] on input "Label" at bounding box center [1415, 255] width 284 height 35
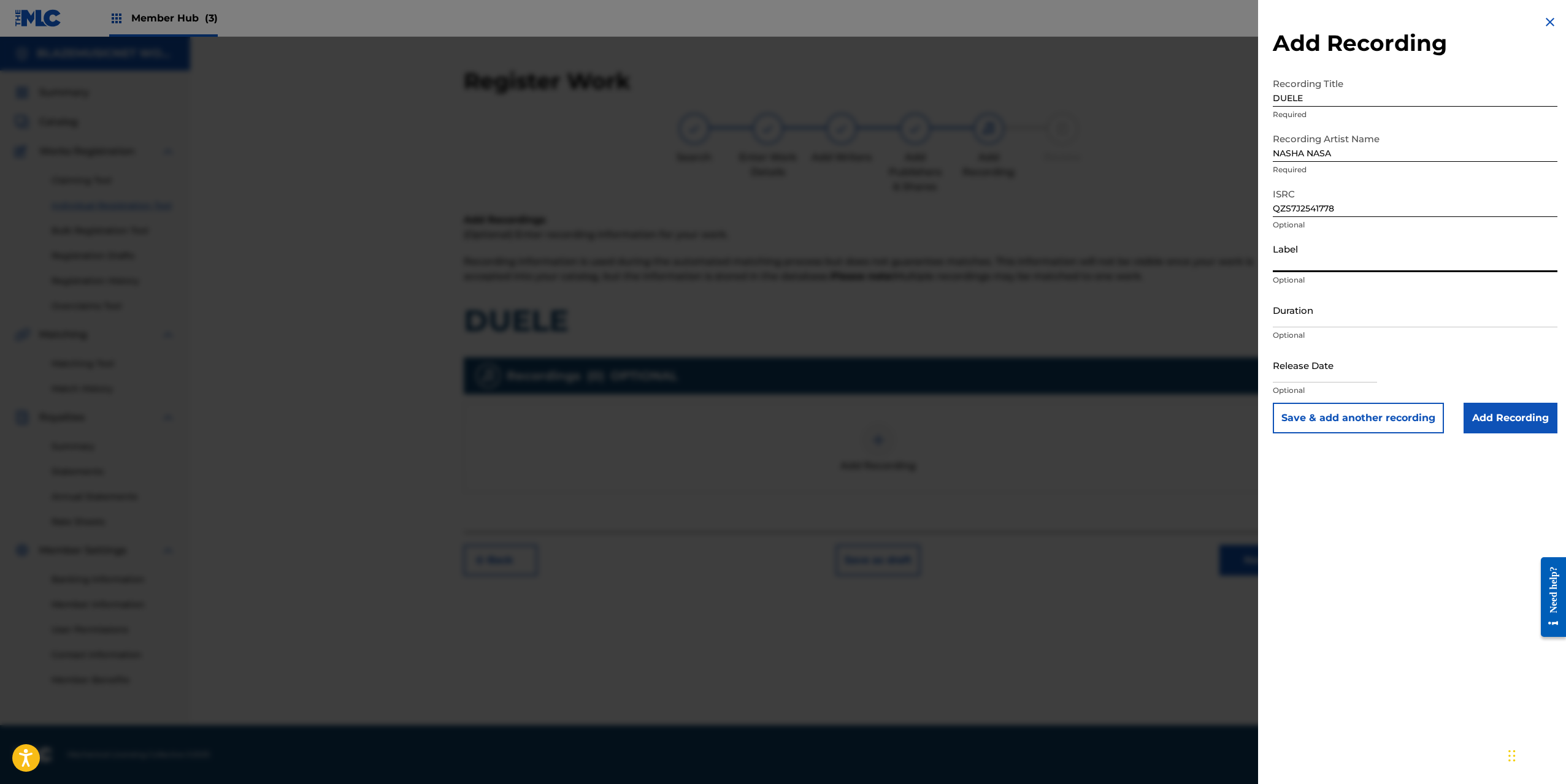
type input "[DOMAIN_NAME]"
click at [1297, 316] on input "Duration" at bounding box center [1415, 310] width 284 height 35
type input "02:24"
click at [1296, 361] on input "text" at bounding box center [1325, 365] width 104 height 35
select select "8"
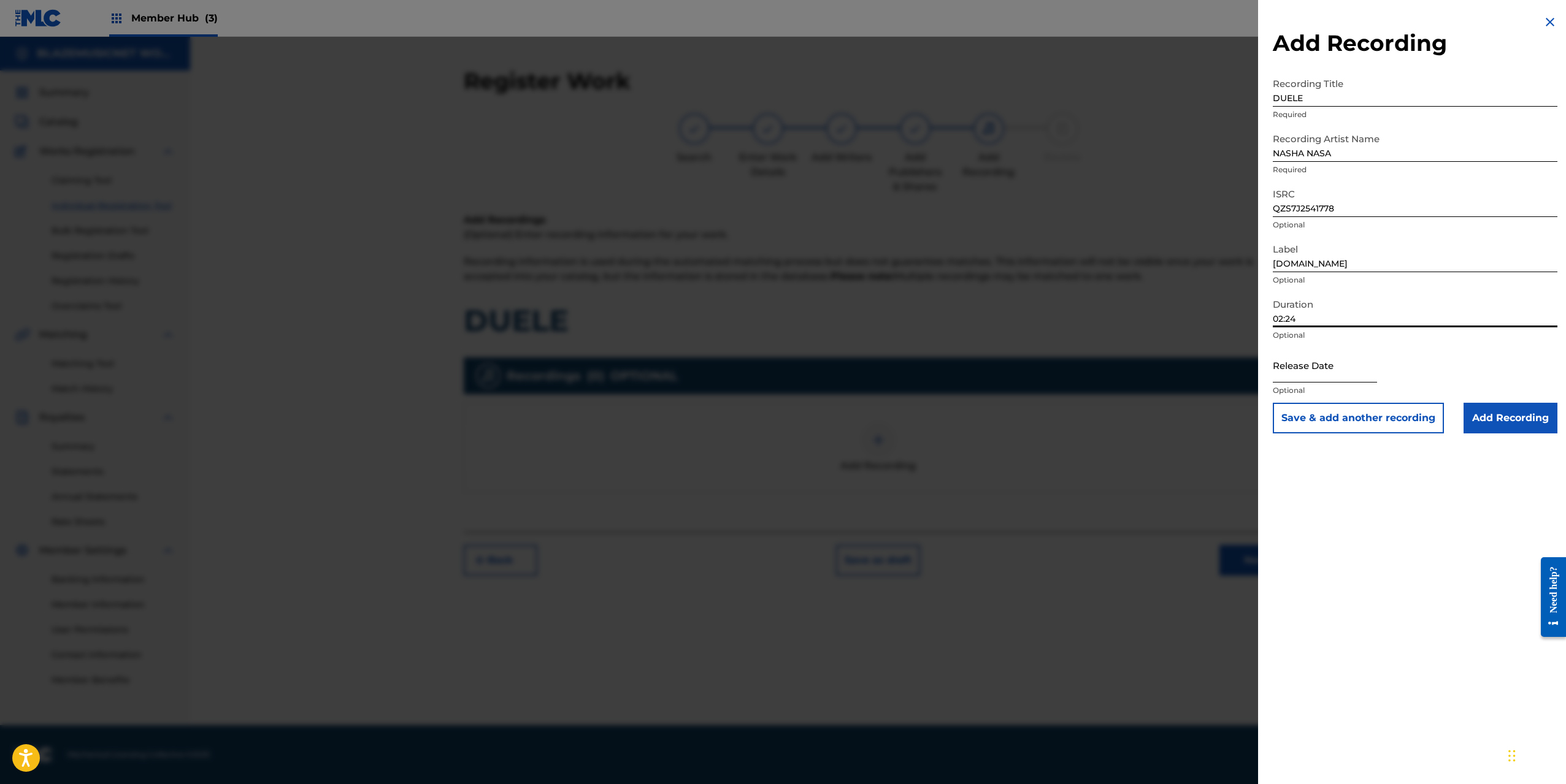
select select "2025"
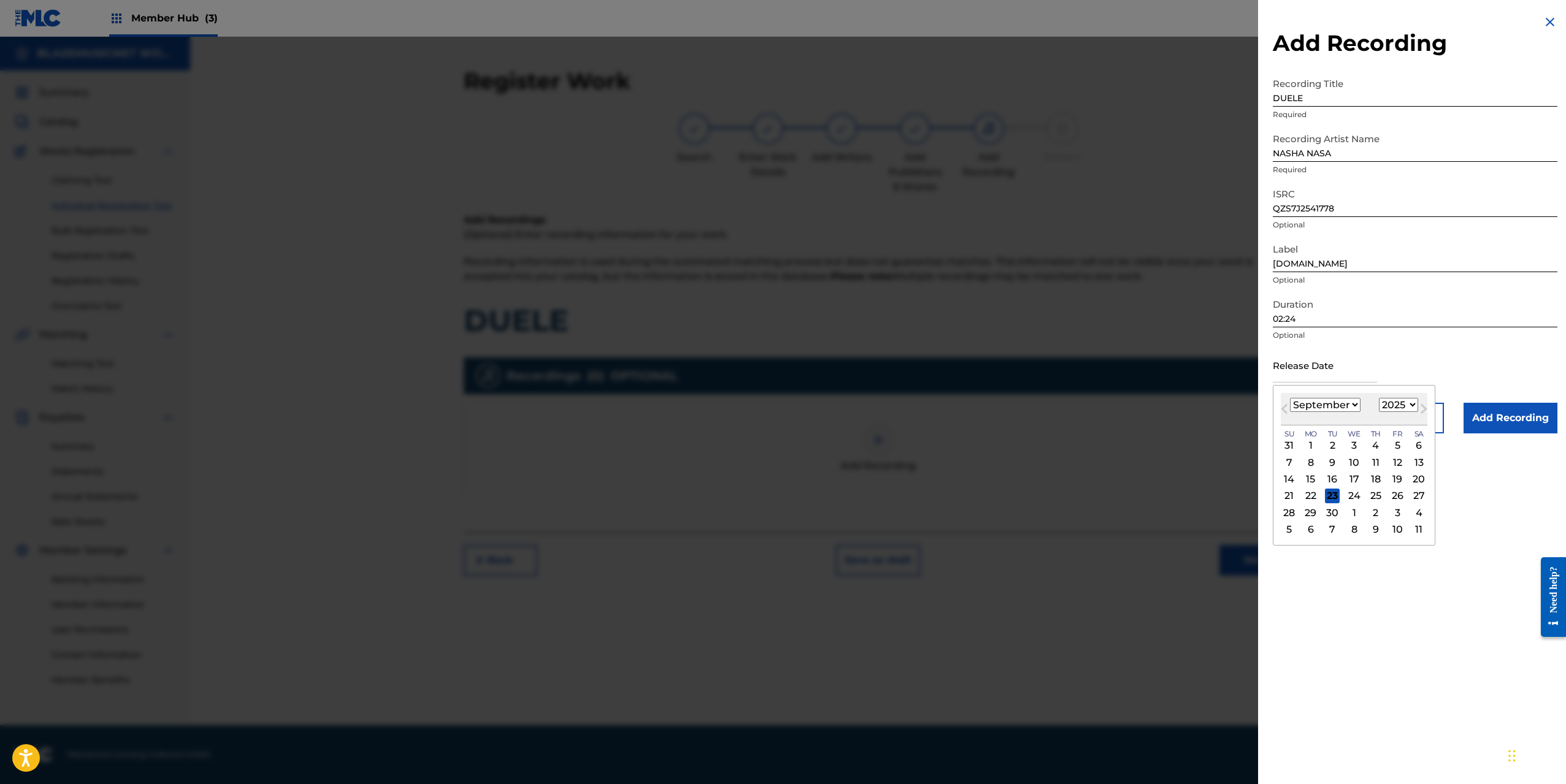
click at [1296, 403] on select "January February March April May June July August September October November De…" at bounding box center [1325, 404] width 71 height 14
select select "6"
click at [1290, 398] on select "January February March April May June July August September October November De…" at bounding box center [1325, 404] width 71 height 14
click at [1377, 508] on div "31" at bounding box center [1375, 513] width 15 height 15
type input "[DATE]"
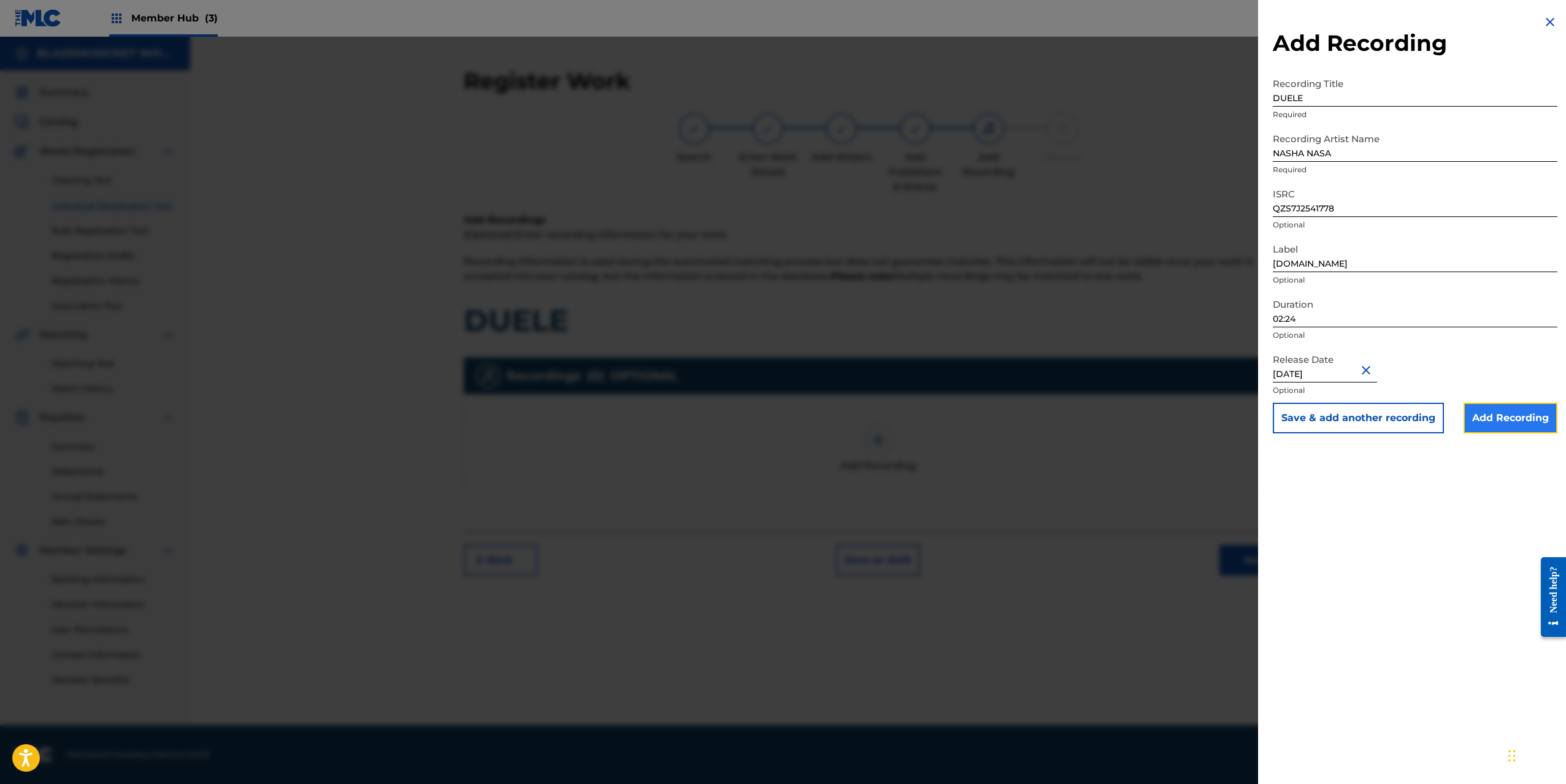
click at [1498, 419] on input "Add Recording" at bounding box center [1510, 418] width 94 height 31
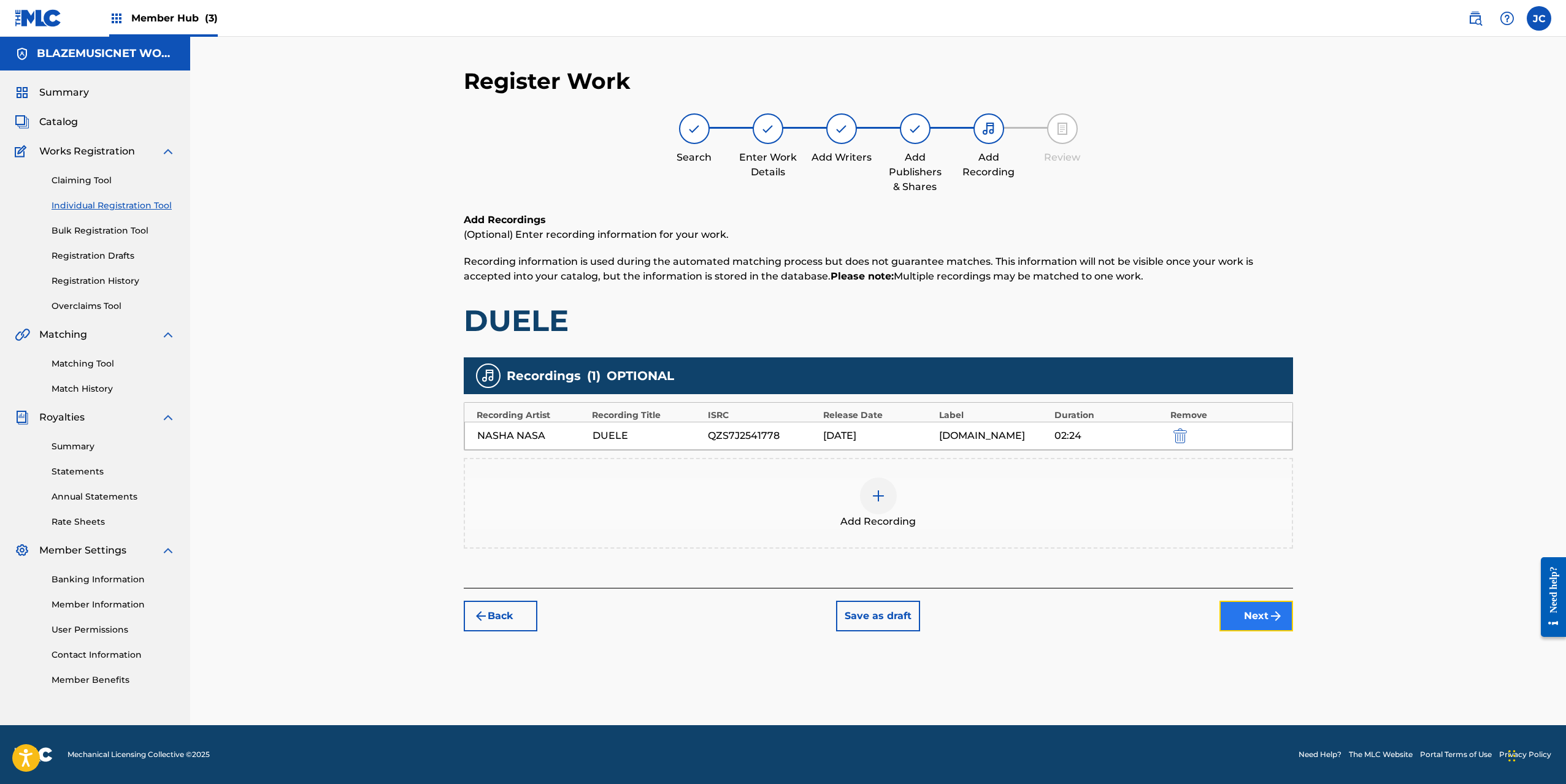
click at [1247, 625] on button "Next" at bounding box center [1255, 616] width 74 height 31
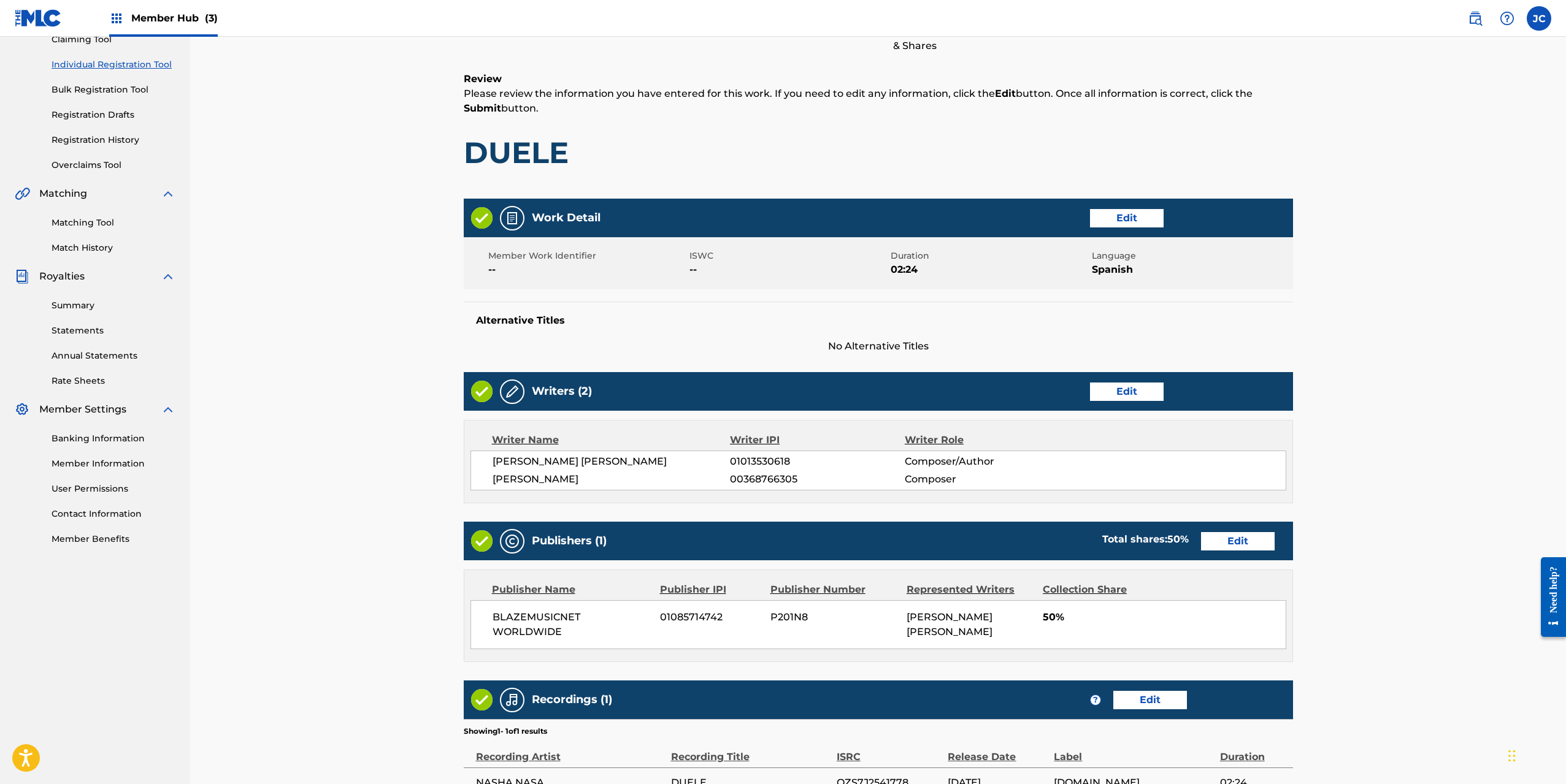
scroll to position [276, 0]
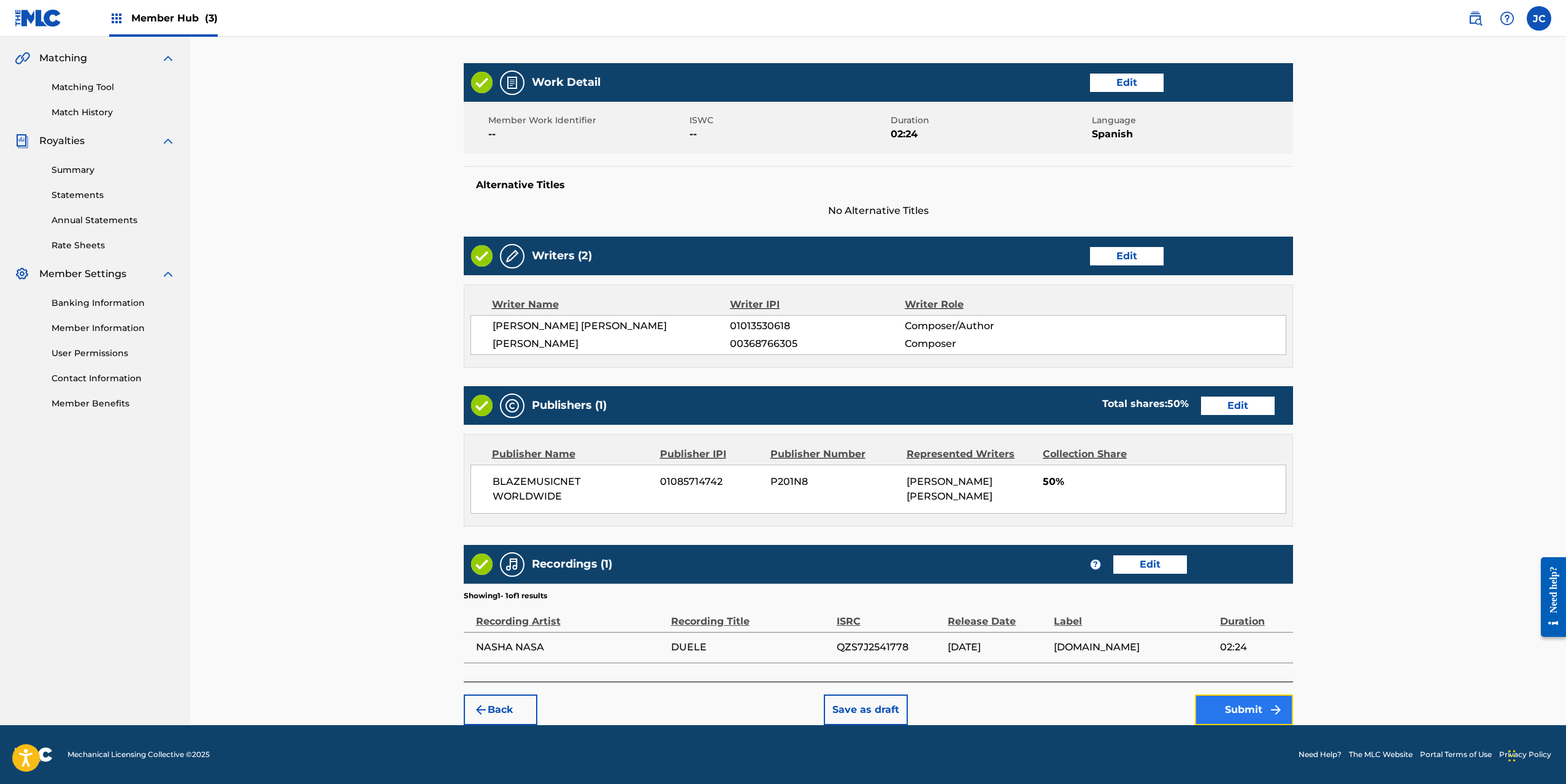
click at [1230, 714] on button "Submit" at bounding box center [1244, 710] width 98 height 31
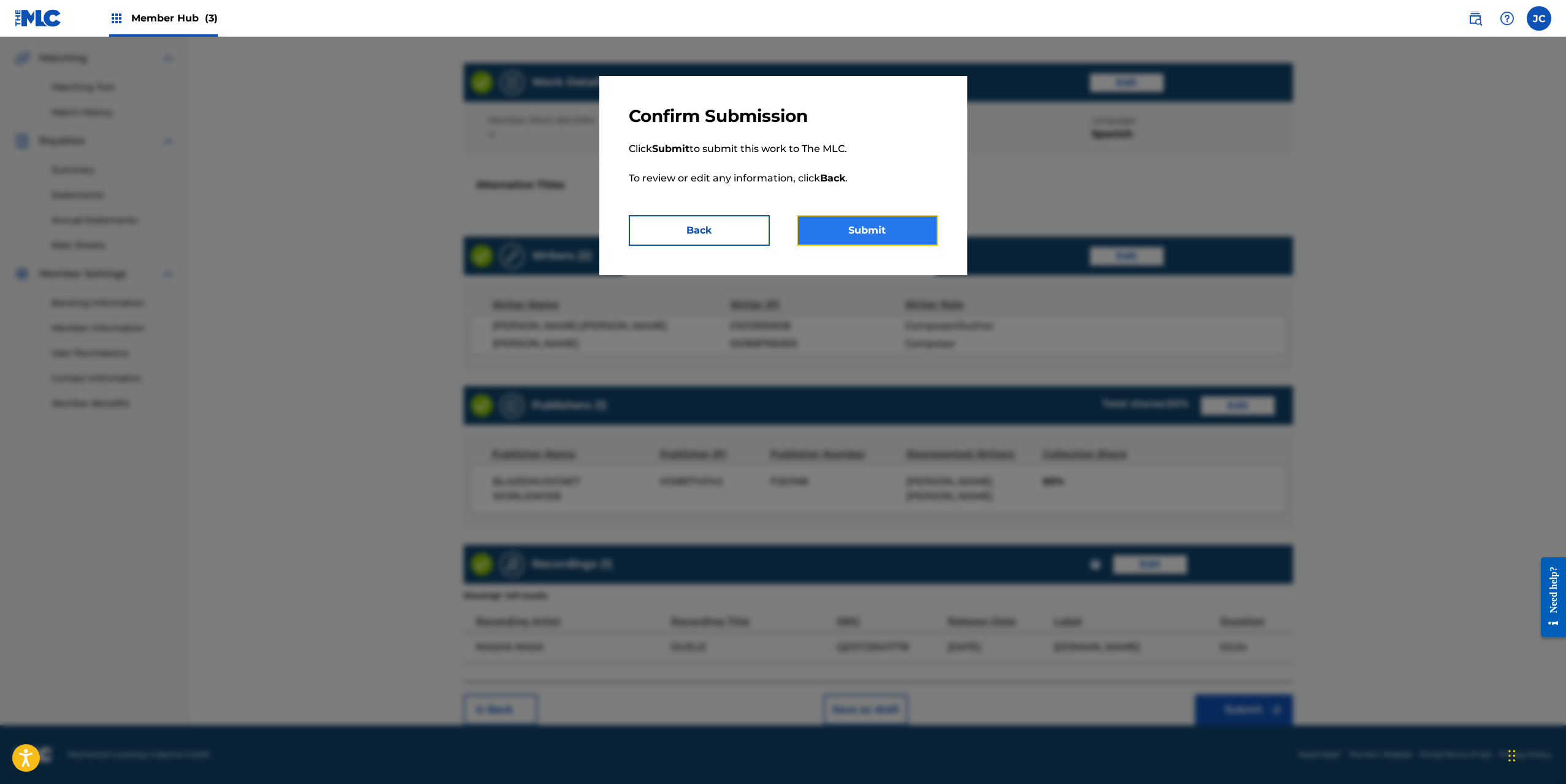
click at [886, 232] on button "Submit" at bounding box center [867, 230] width 141 height 31
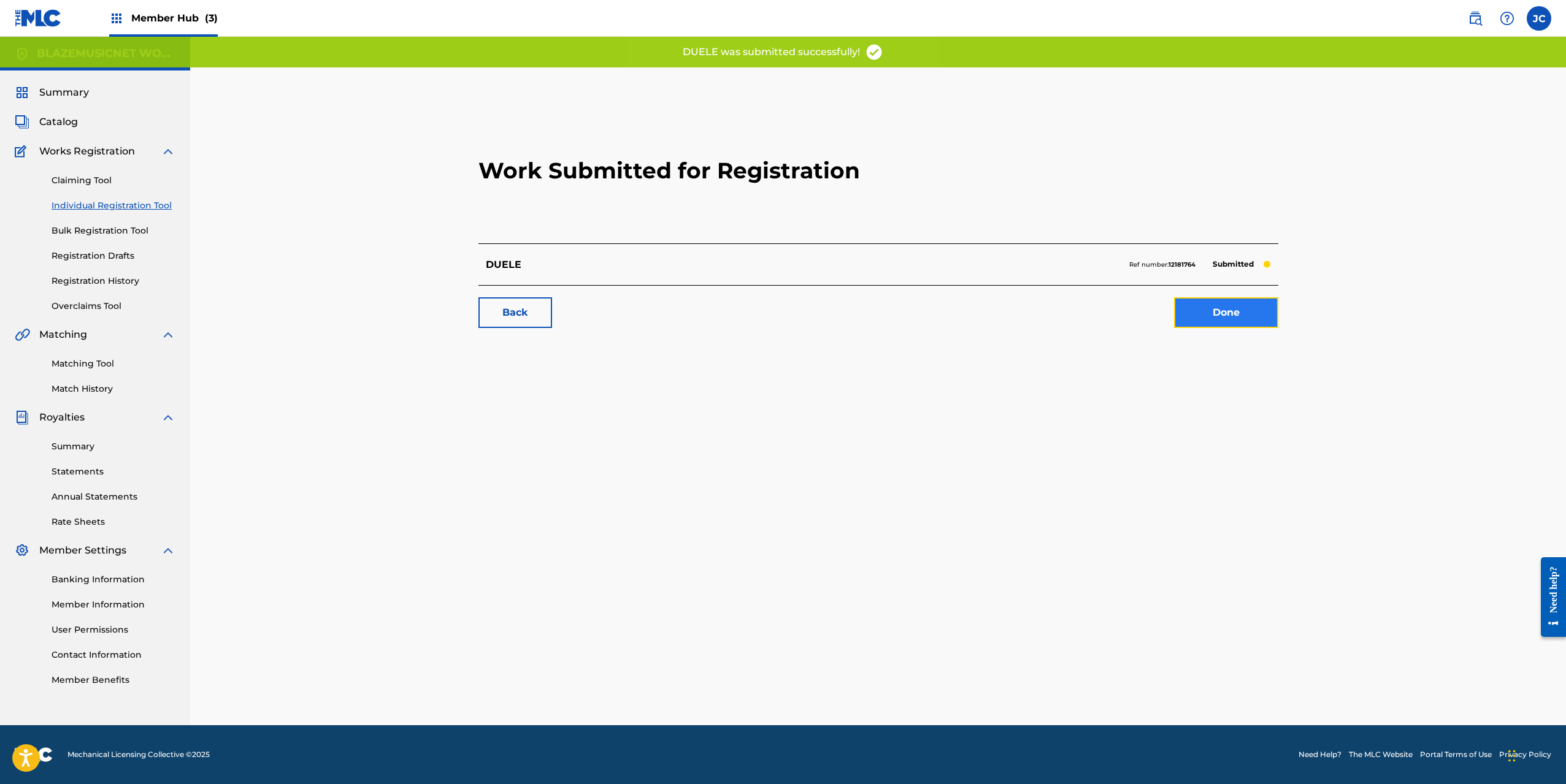
click at [1200, 310] on link "Done" at bounding box center [1226, 312] width 104 height 31
